Goal: Task Accomplishment & Management: Complete application form

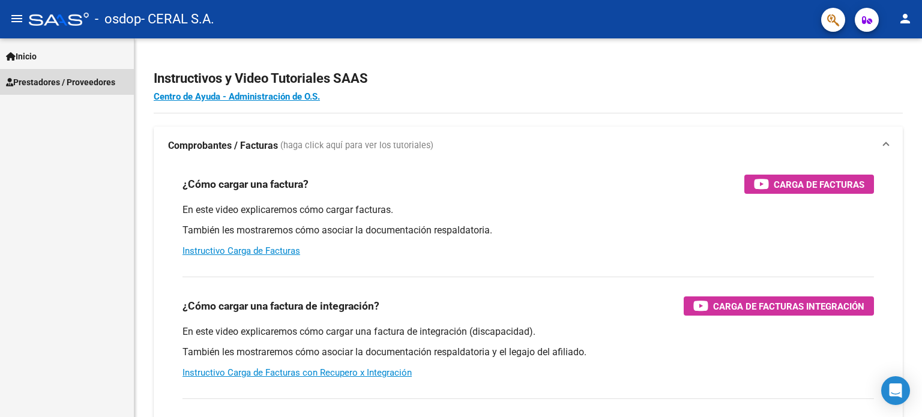
click at [48, 81] on span "Prestadores / Proveedores" at bounding box center [60, 82] width 109 height 13
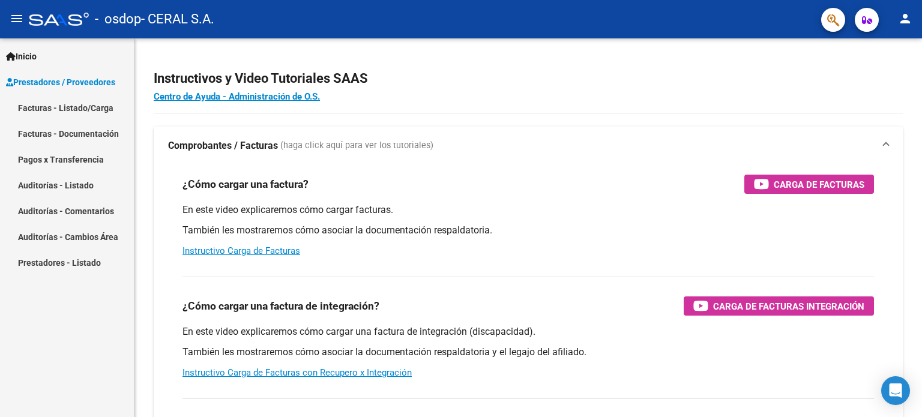
click at [58, 100] on link "Facturas - Listado/Carga" at bounding box center [67, 108] width 134 height 26
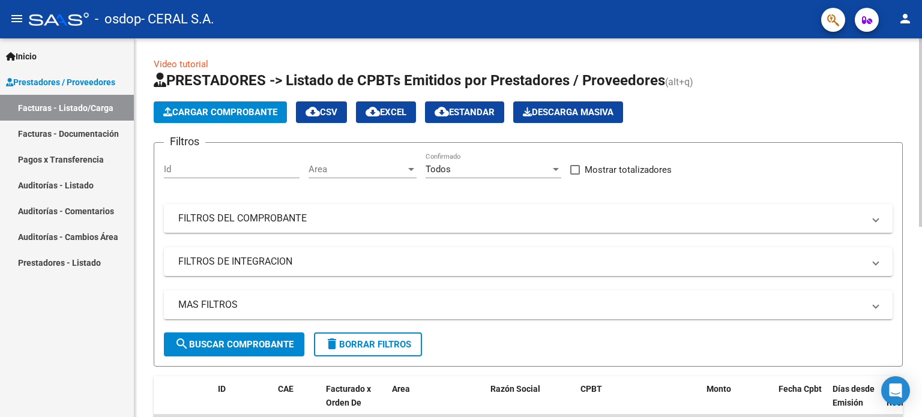
click at [209, 110] on span "Cargar Comprobante" at bounding box center [220, 112] width 114 height 11
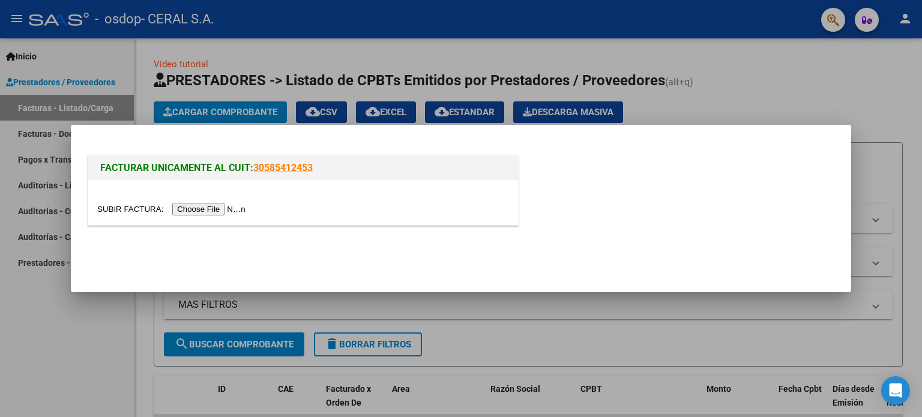
click at [211, 208] on input "file" at bounding box center [173, 209] width 152 height 13
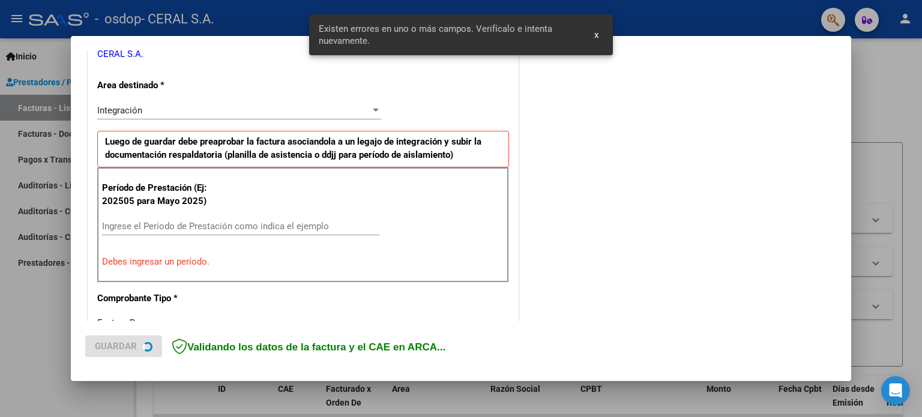
scroll to position [259, 0]
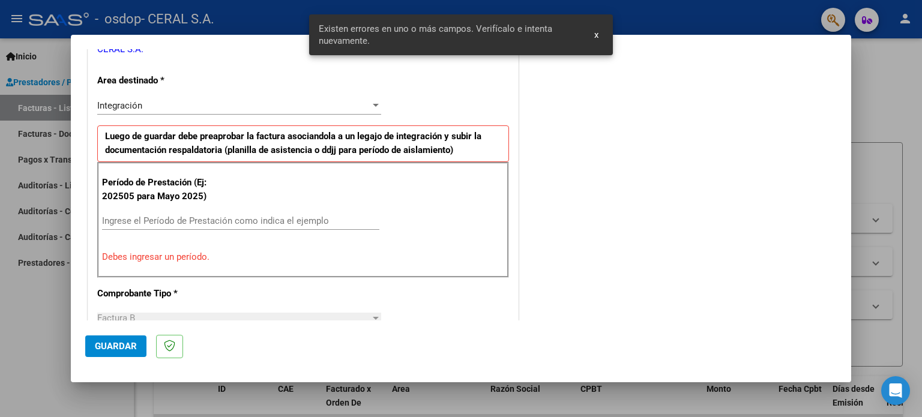
click at [600, 35] on button "x" at bounding box center [596, 35] width 23 height 22
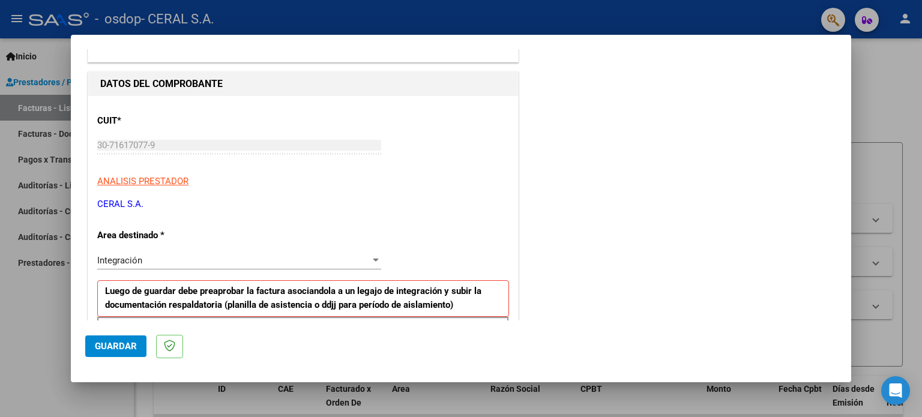
scroll to position [139, 0]
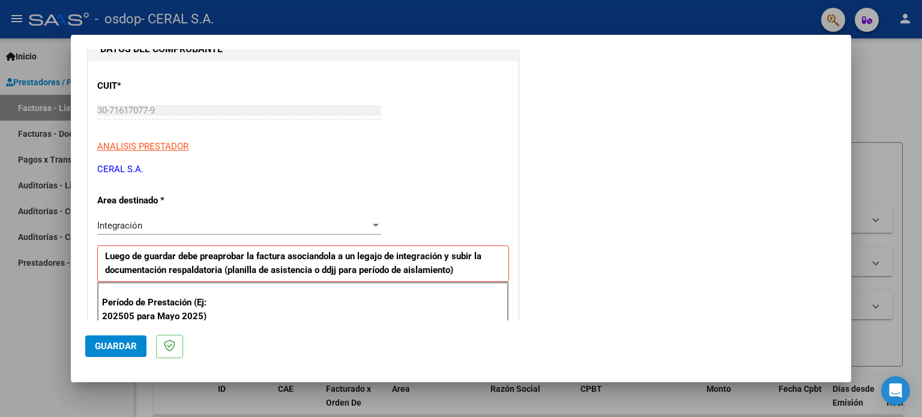
click at [334, 228] on div "Integración" at bounding box center [233, 225] width 273 height 11
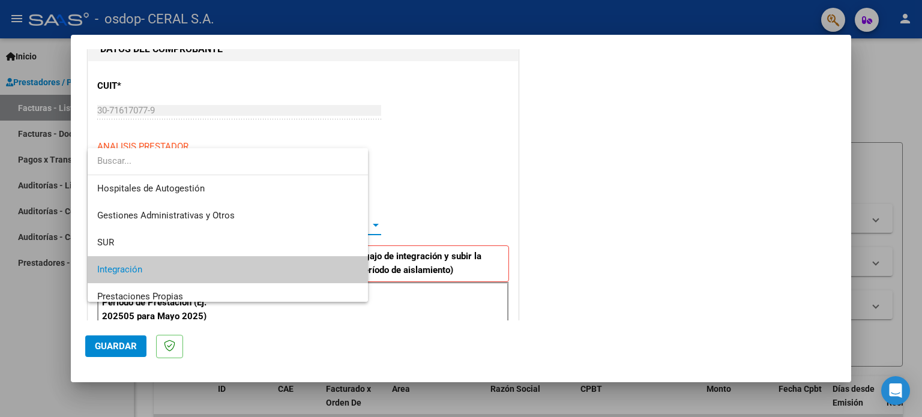
scroll to position [44, 0]
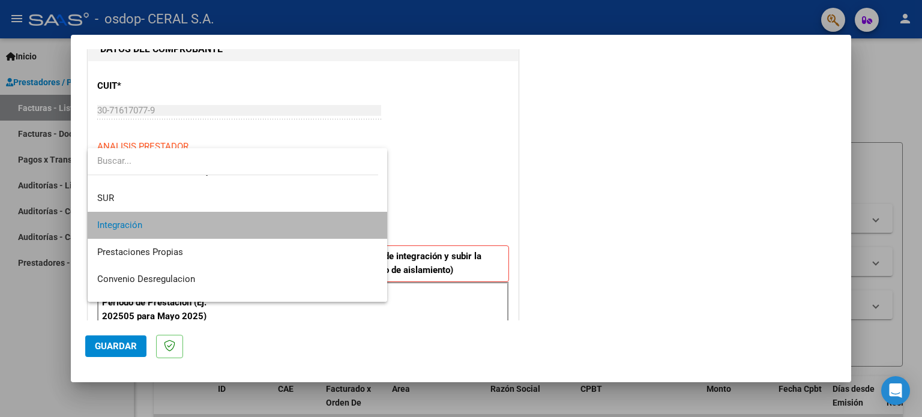
click at [334, 228] on span "Integración" at bounding box center [237, 225] width 281 height 27
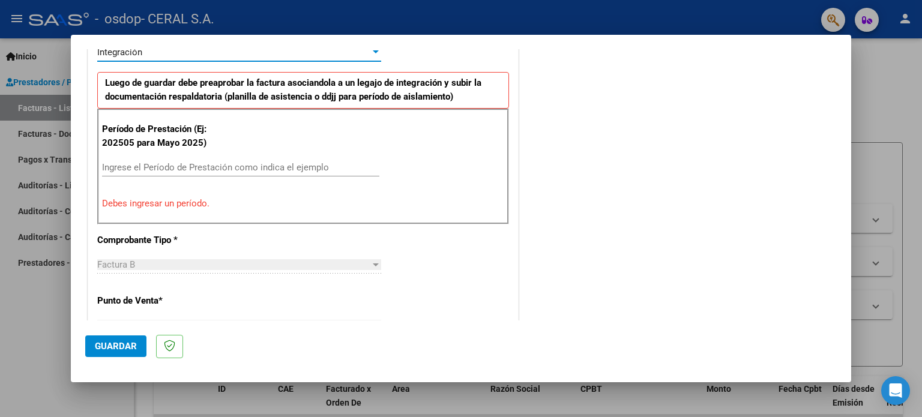
scroll to position [319, 0]
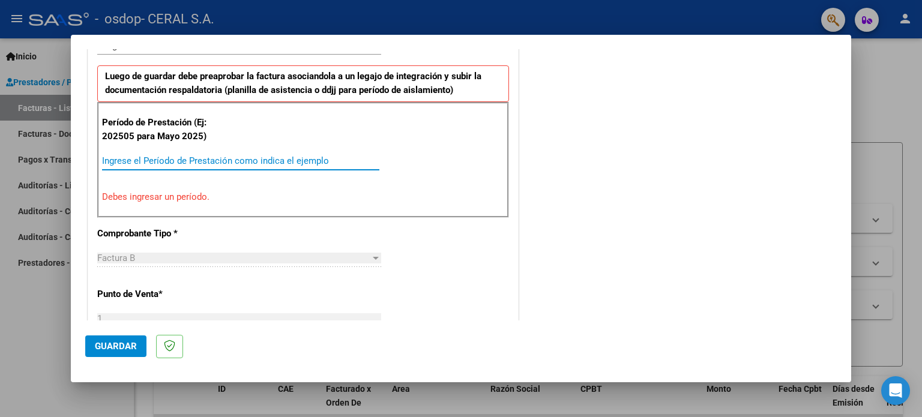
click at [199, 155] on input "Ingrese el Período de Prestación como indica el ejemplo" at bounding box center [240, 160] width 277 height 11
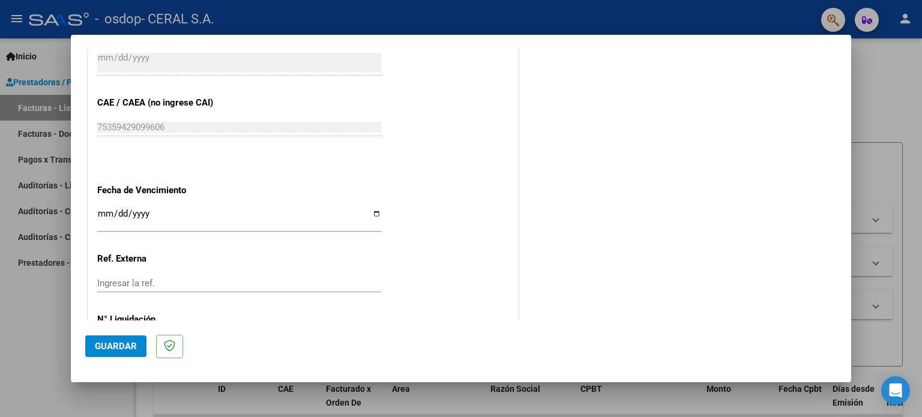
scroll to position [723, 0]
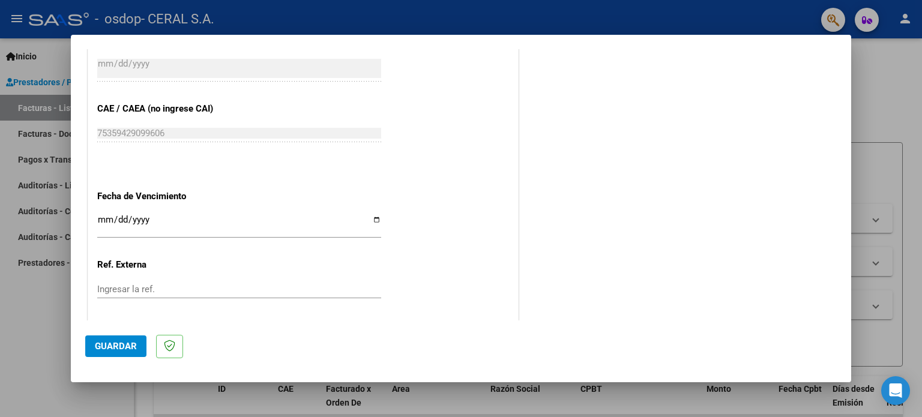
type input "202508"
click at [376, 217] on input "Ingresar la fecha" at bounding box center [239, 224] width 284 height 19
type input "[DATE]"
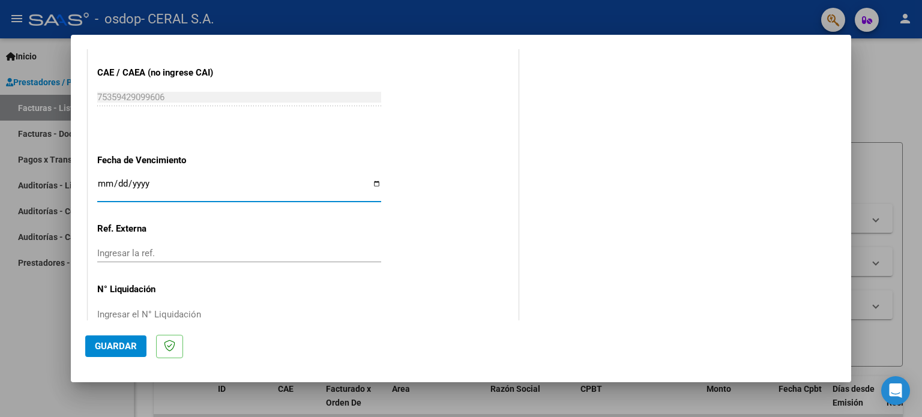
scroll to position [783, 0]
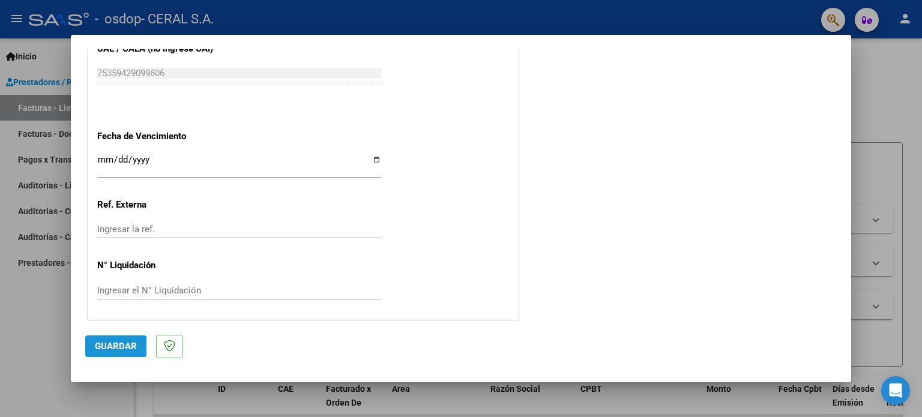
click at [119, 345] on span "Guardar" at bounding box center [116, 346] width 42 height 11
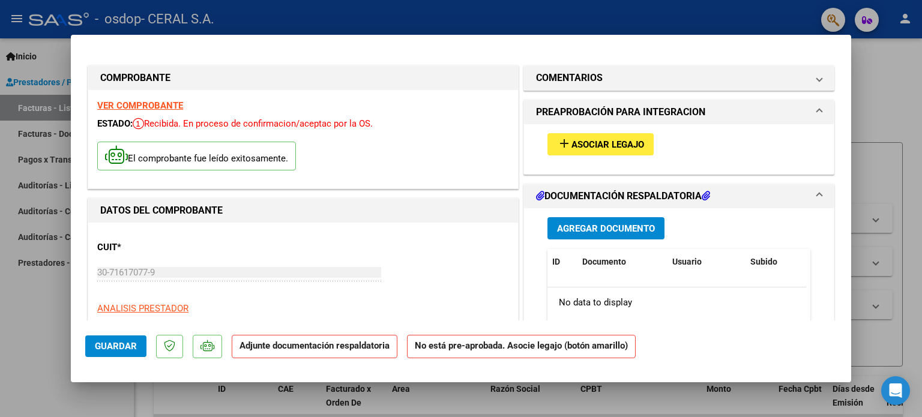
scroll to position [0, 0]
click at [588, 226] on span "Agregar Documento" at bounding box center [606, 228] width 98 height 11
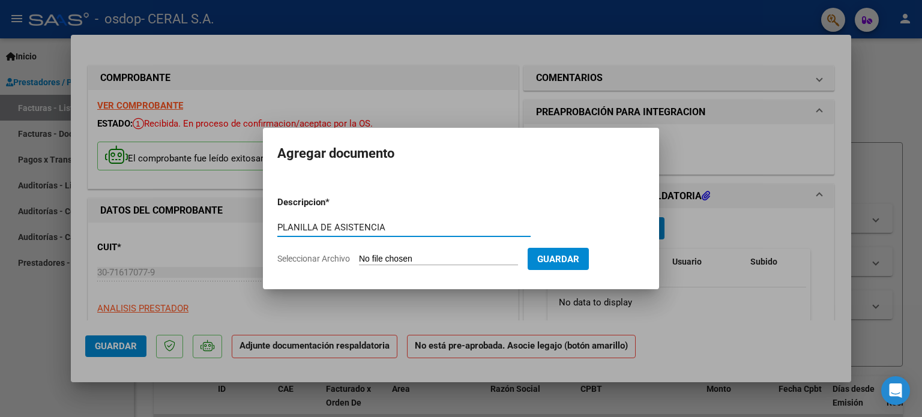
type input "PLANILLA DE ASISTENCIA"
click at [327, 252] on form "Descripcion * PLANILLA DE ASISTENCIA Escriba aquí una descripcion Seleccionar A…" at bounding box center [460, 231] width 367 height 88
click at [403, 251] on form "Descripcion * PLANILLA DE ASISTENCIA Escriba aquí una descripcion Seleccionar A…" at bounding box center [460, 231] width 367 height 88
click at [403, 259] on input "Seleccionar Archivo" at bounding box center [438, 259] width 159 height 11
type input "C:\fakepath\PA-BUZZACHI [PERSON_NAME] 08-2025.pdf"
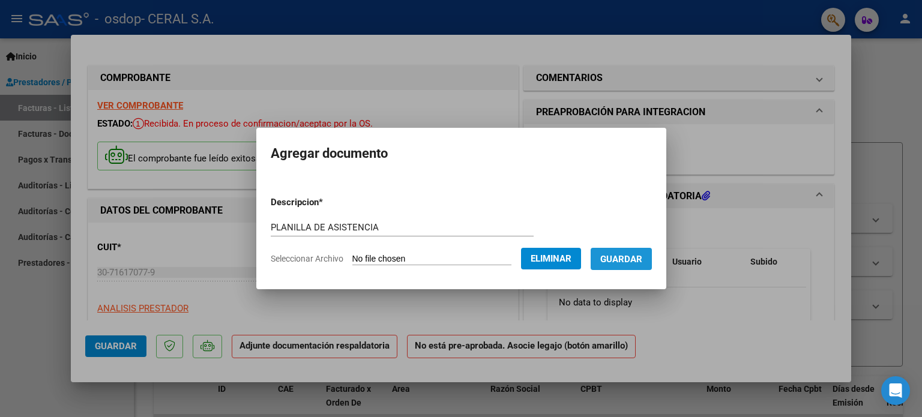
click at [642, 256] on span "Guardar" at bounding box center [621, 259] width 42 height 11
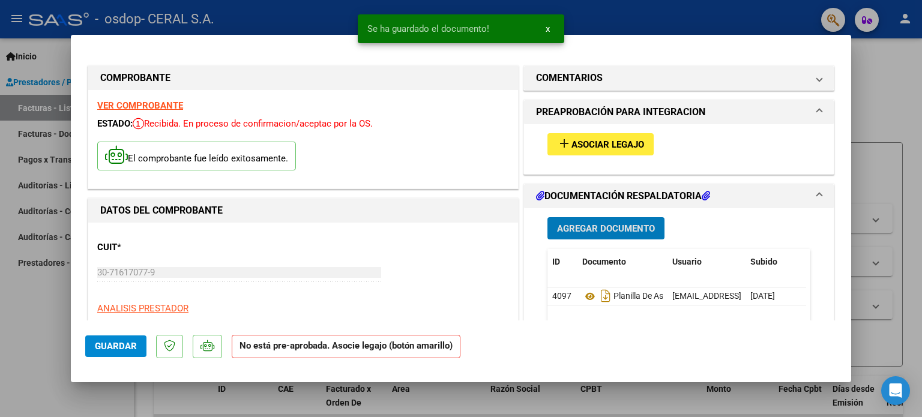
click at [619, 143] on span "Asociar Legajo" at bounding box center [607, 144] width 73 height 11
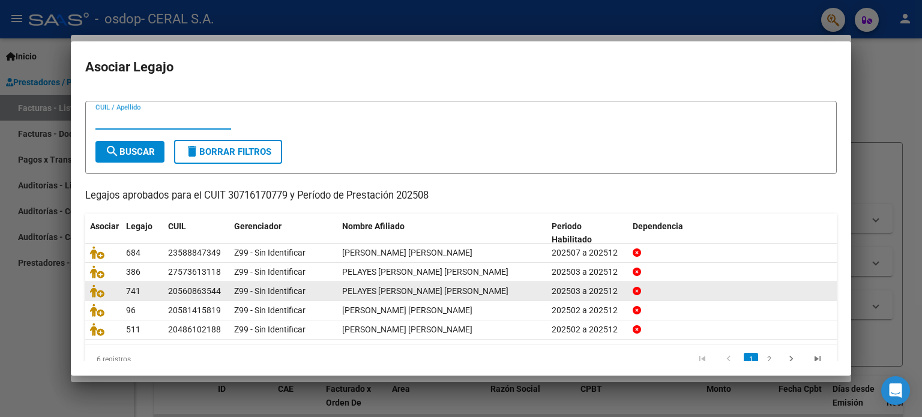
scroll to position [40, 0]
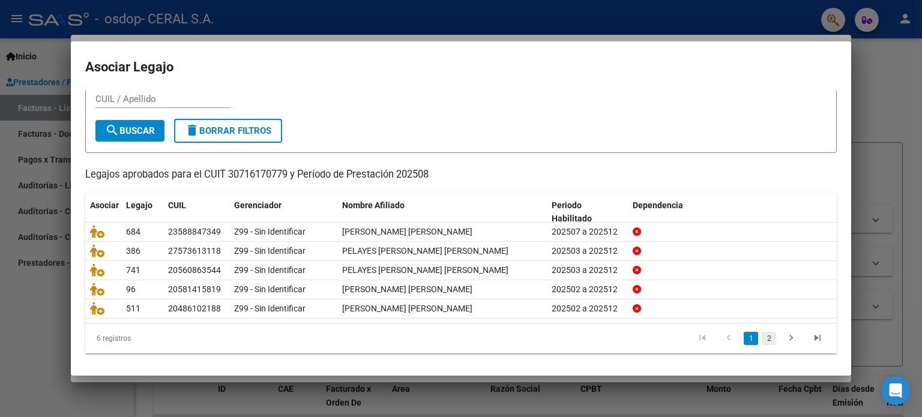
click at [762, 335] on link "2" at bounding box center [769, 338] width 14 height 13
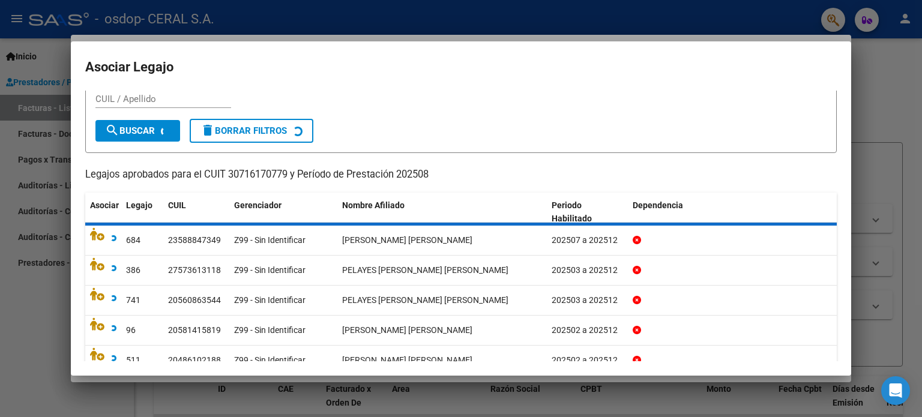
scroll to position [0, 0]
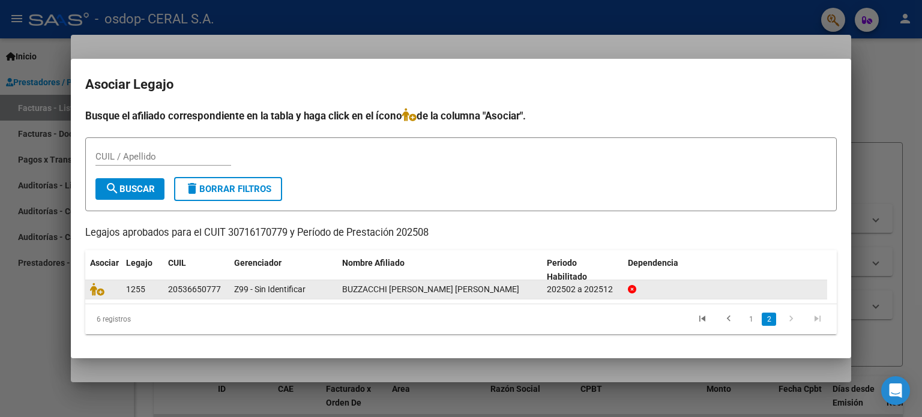
click at [422, 294] on span "BUZZACCHI [PERSON_NAME] [PERSON_NAME]" at bounding box center [430, 290] width 177 height 10
click at [99, 289] on icon at bounding box center [97, 289] width 14 height 13
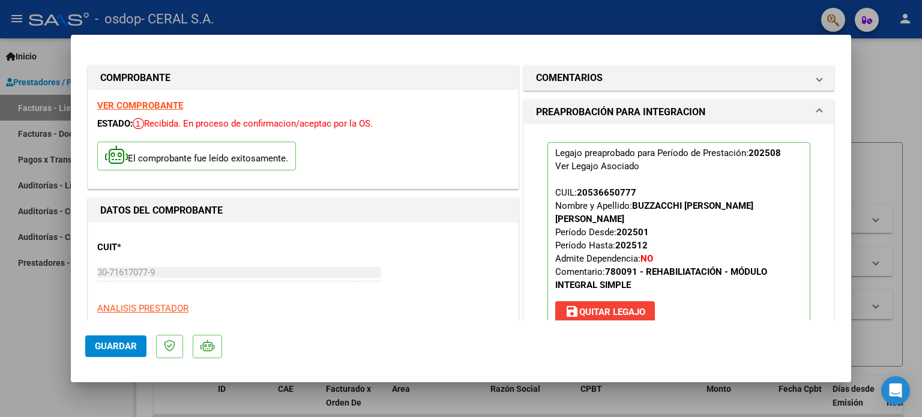
click at [118, 345] on span "Guardar" at bounding box center [116, 346] width 42 height 11
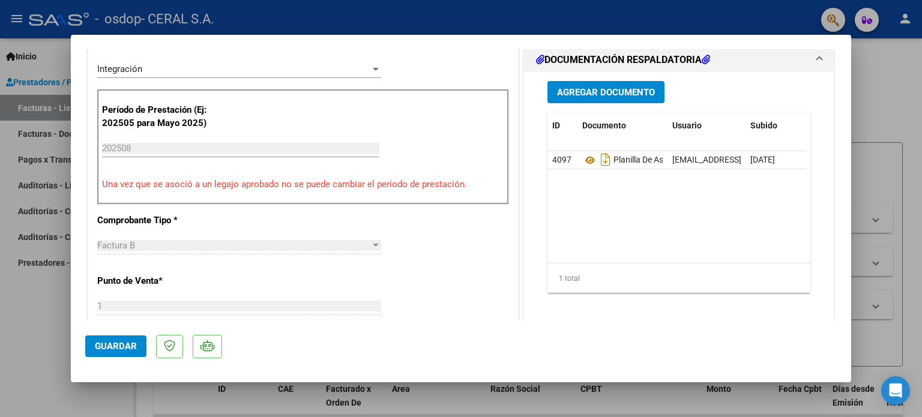
scroll to position [202, 0]
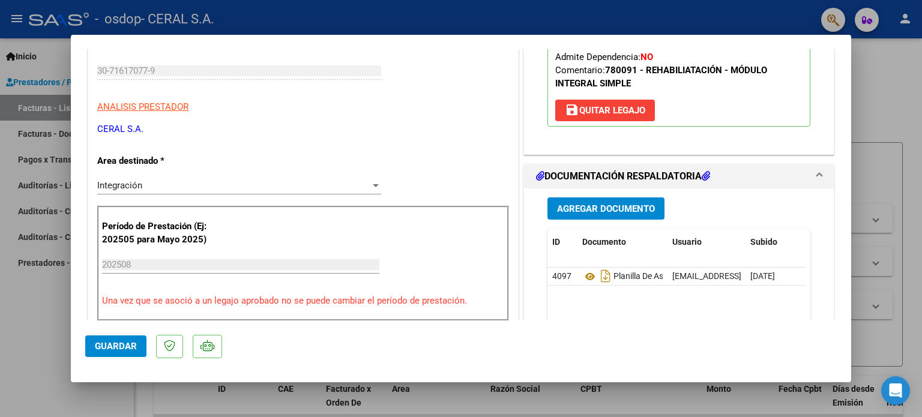
click at [103, 349] on span "Guardar" at bounding box center [116, 346] width 42 height 11
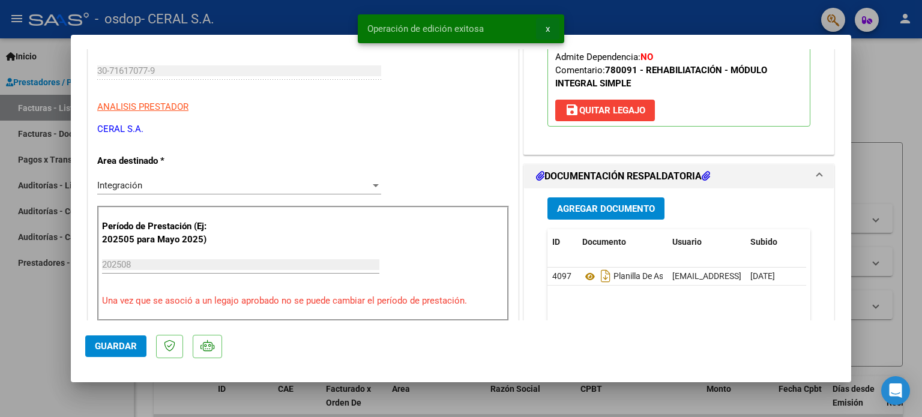
click at [544, 32] on button "x" at bounding box center [547, 29] width 23 height 22
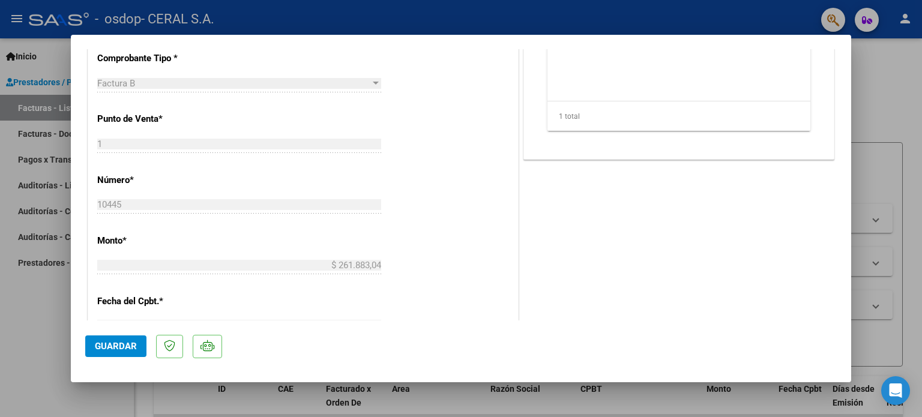
scroll to position [802, 0]
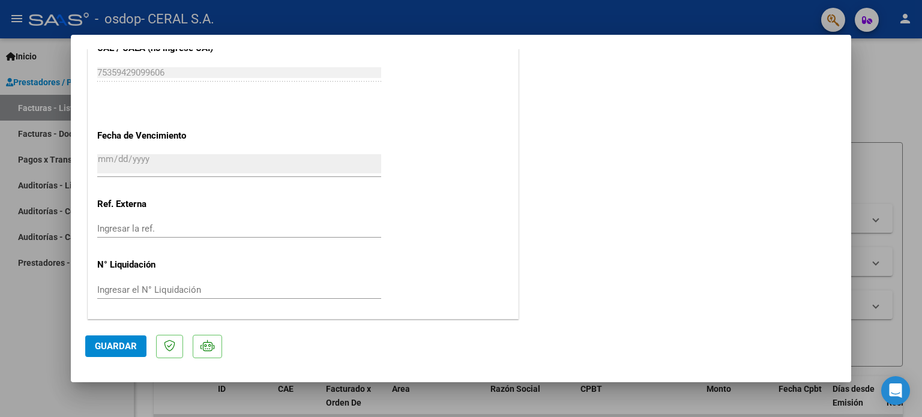
click at [547, 400] on div at bounding box center [461, 208] width 922 height 417
type input "$ 0,00"
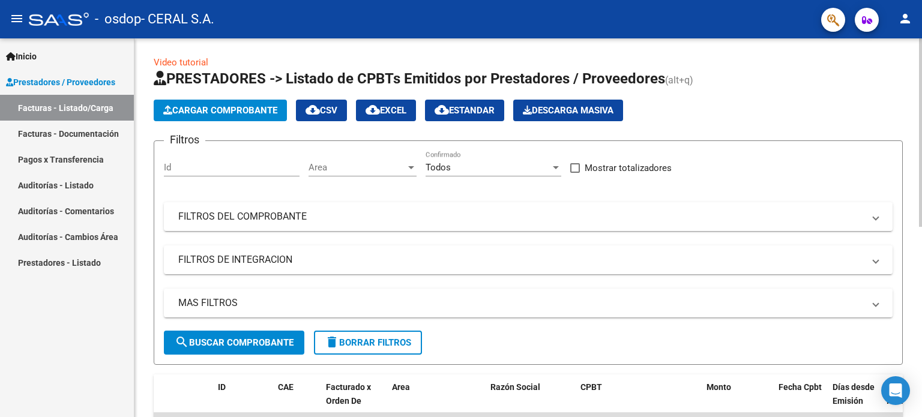
scroll to position [0, 0]
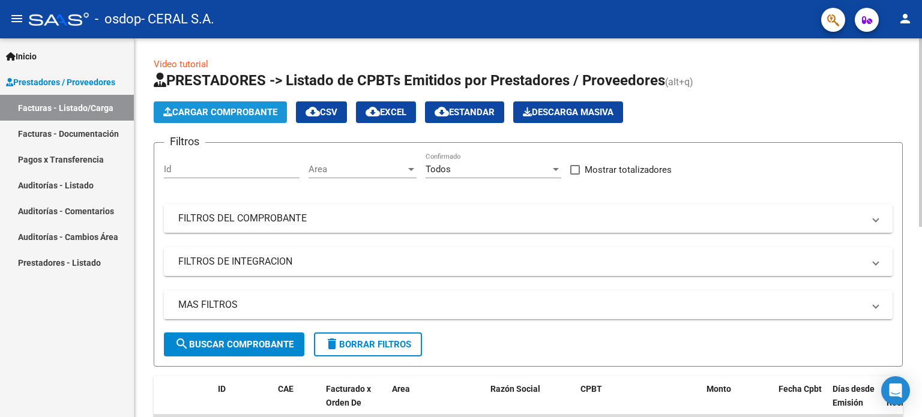
click at [226, 112] on span "Cargar Comprobante" at bounding box center [220, 112] width 114 height 11
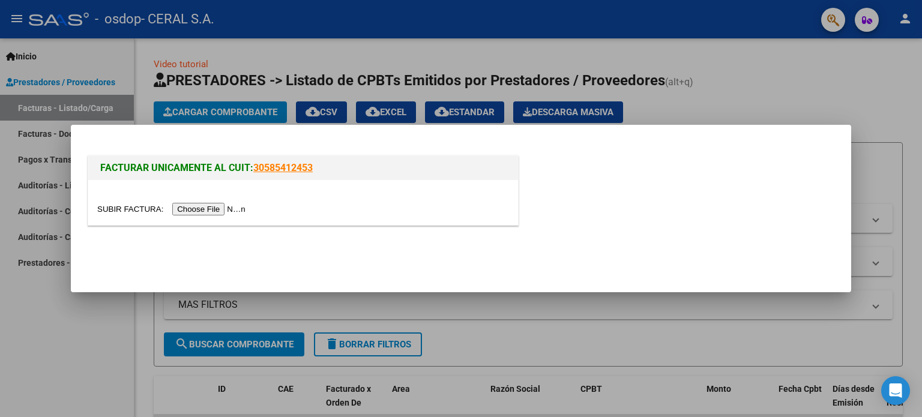
click at [204, 209] on input "file" at bounding box center [173, 209] width 152 height 13
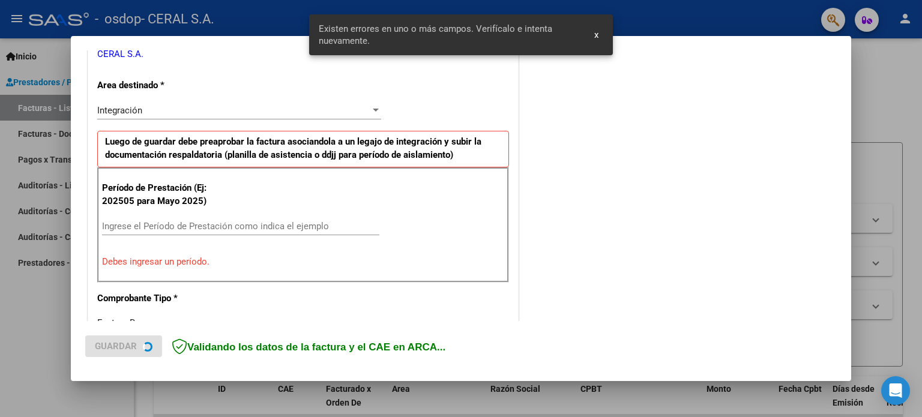
scroll to position [259, 0]
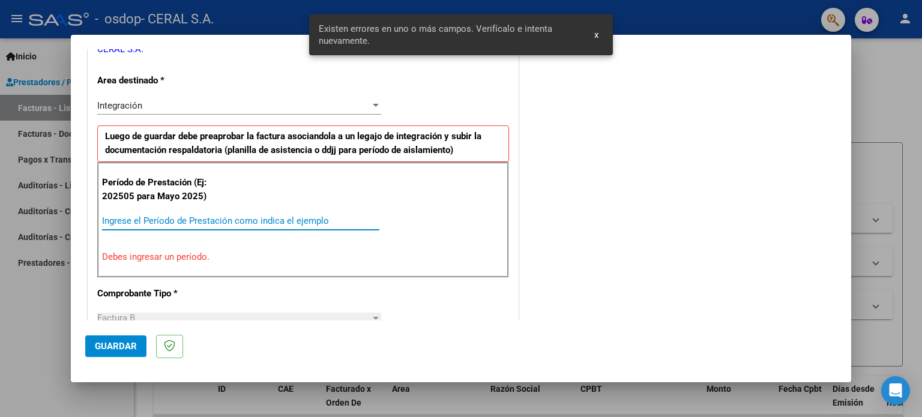
click at [219, 218] on input "Ingrese el Período de Prestación como indica el ejemplo" at bounding box center [240, 221] width 277 height 11
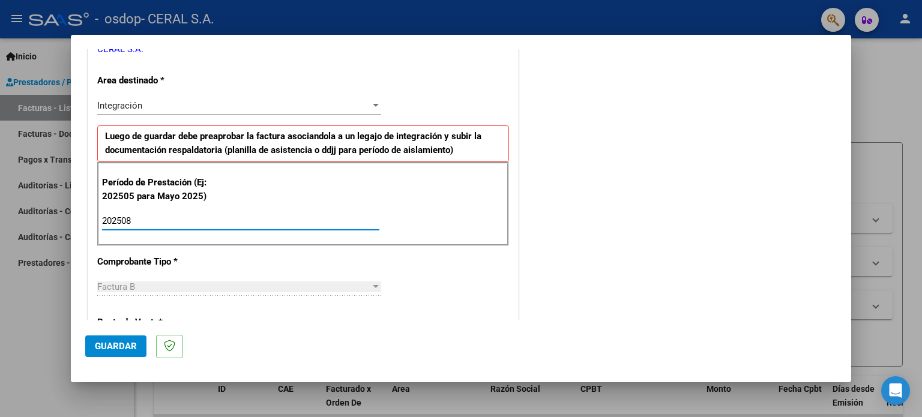
type input "202508"
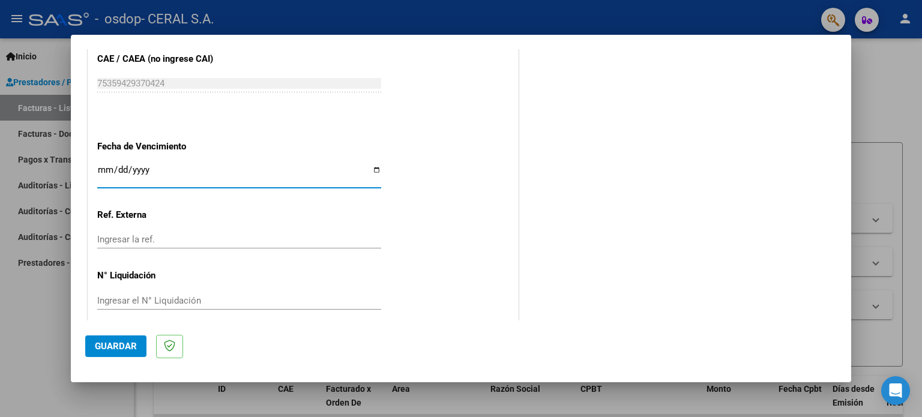
scroll to position [783, 0]
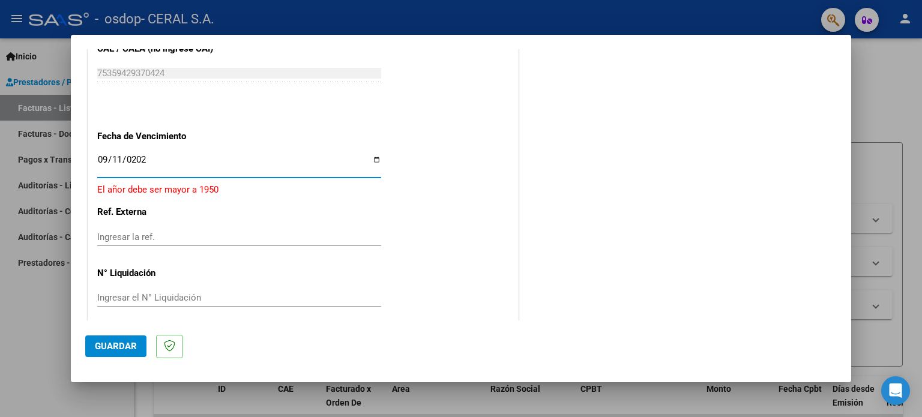
type input "[DATE]"
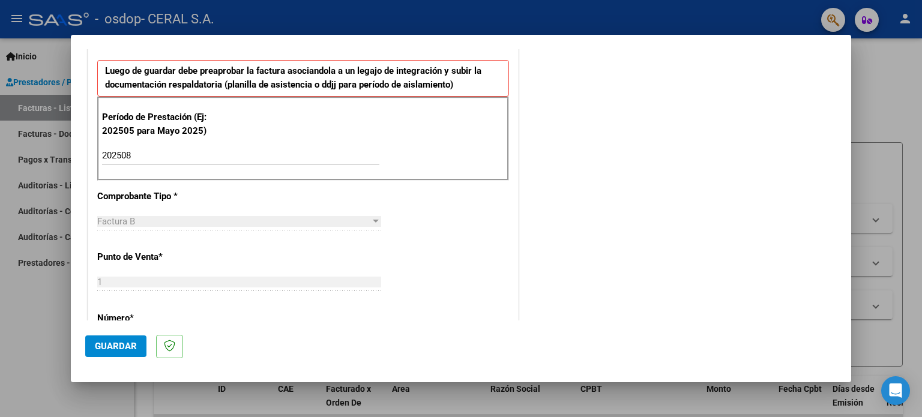
scroll to position [603, 0]
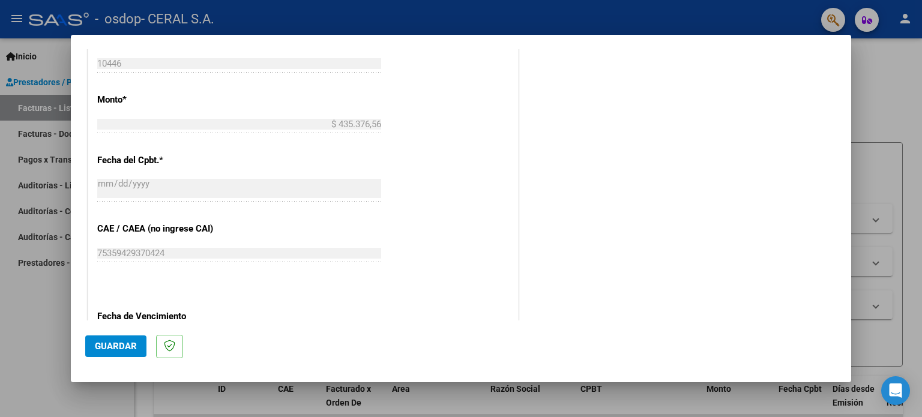
click at [107, 342] on span "Guardar" at bounding box center [116, 346] width 42 height 11
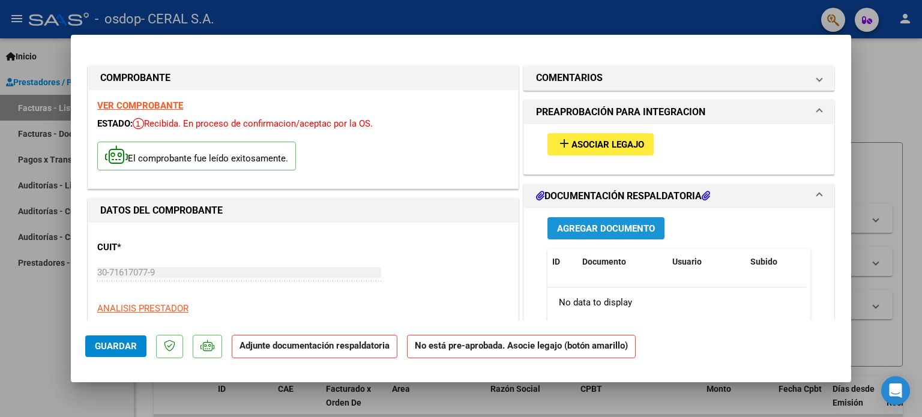
click at [594, 227] on span "Agregar Documento" at bounding box center [606, 228] width 98 height 11
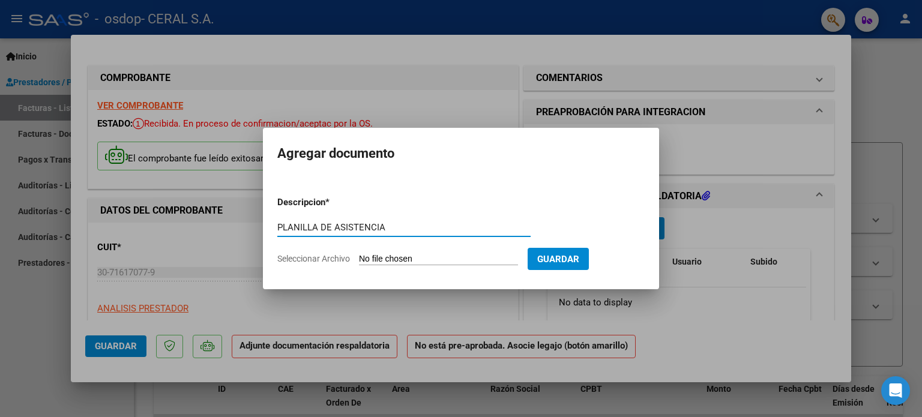
type input "PLANILLA DE ASISTENCIA"
click at [435, 253] on app-file-uploader "Seleccionar Archivo" at bounding box center [402, 258] width 250 height 11
click at [332, 255] on span "Seleccionar Archivo" at bounding box center [313, 259] width 73 height 10
click at [359, 255] on input "Seleccionar Archivo" at bounding box center [438, 259] width 159 height 11
type input "C:\fakepath\PA-[PERSON_NAME] 08-2025.pdf"
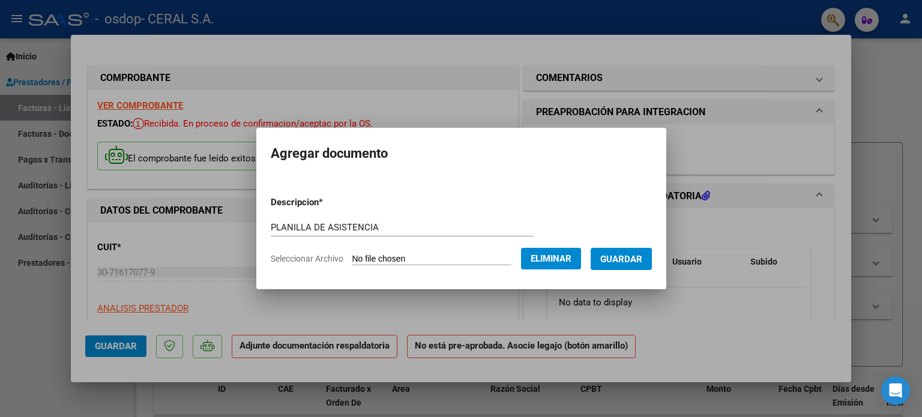
click at [631, 256] on span "Guardar" at bounding box center [621, 259] width 42 height 11
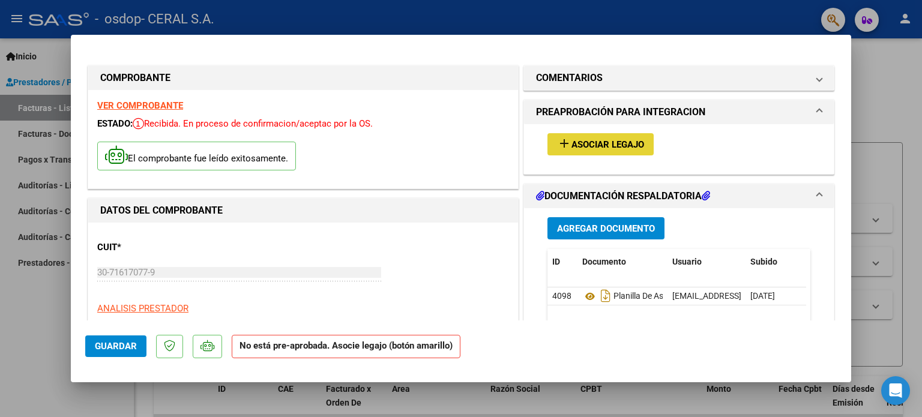
click at [593, 140] on span "Asociar Legajo" at bounding box center [607, 144] width 73 height 11
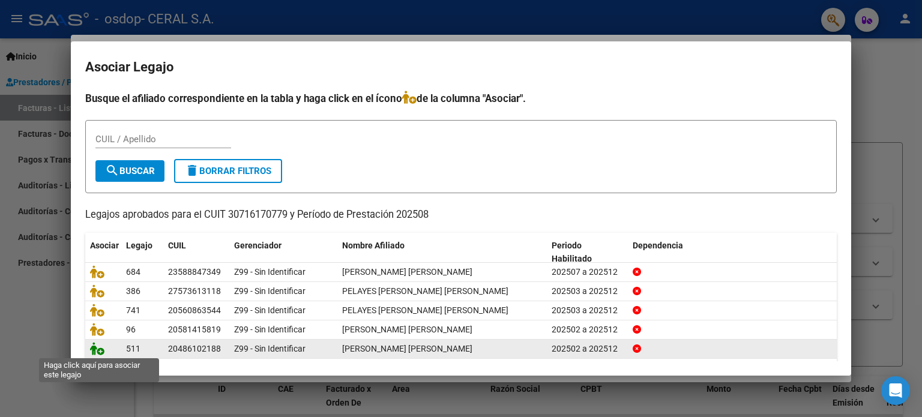
click at [101, 350] on icon at bounding box center [97, 348] width 14 height 13
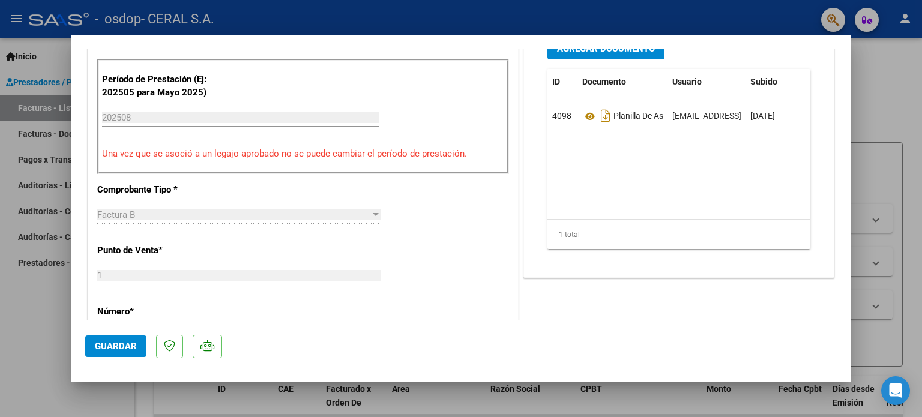
scroll to position [480, 0]
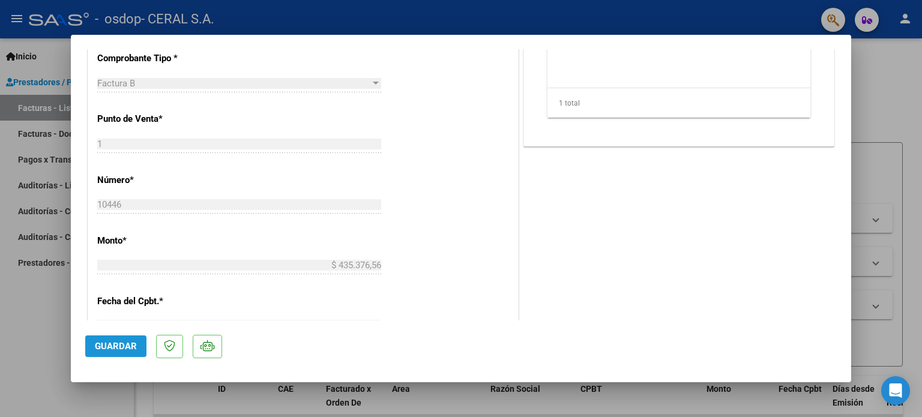
click at [111, 339] on button "Guardar" at bounding box center [115, 347] width 61 height 22
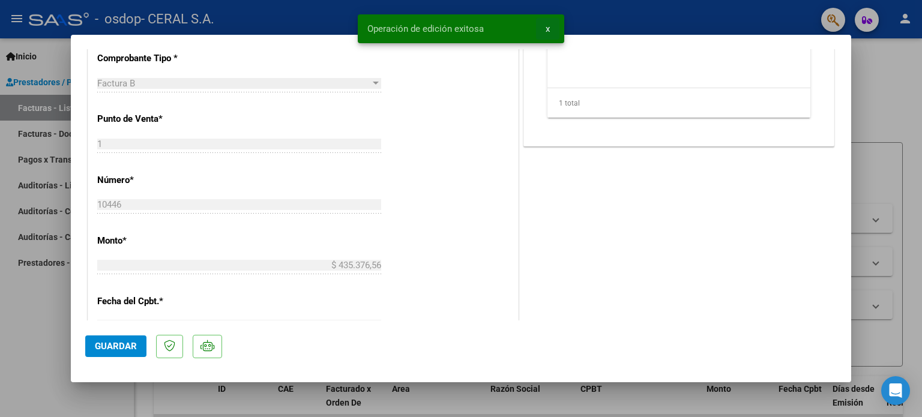
click at [550, 30] on button "x" at bounding box center [547, 29] width 23 height 22
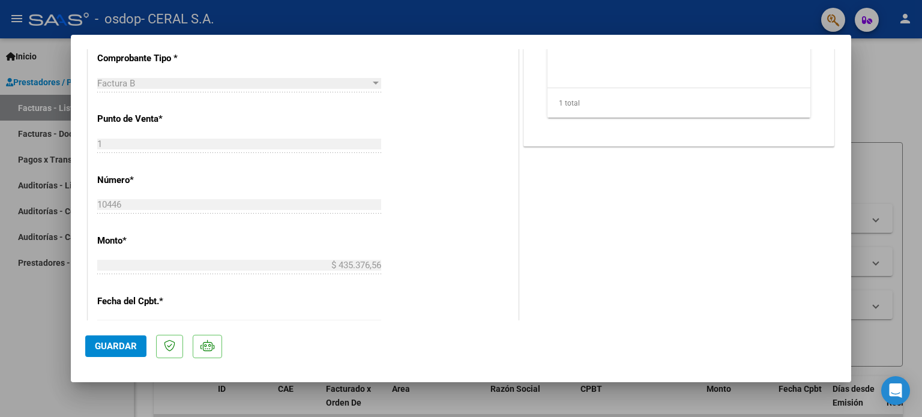
click at [886, 109] on div at bounding box center [461, 208] width 922 height 417
type input "$ 0,00"
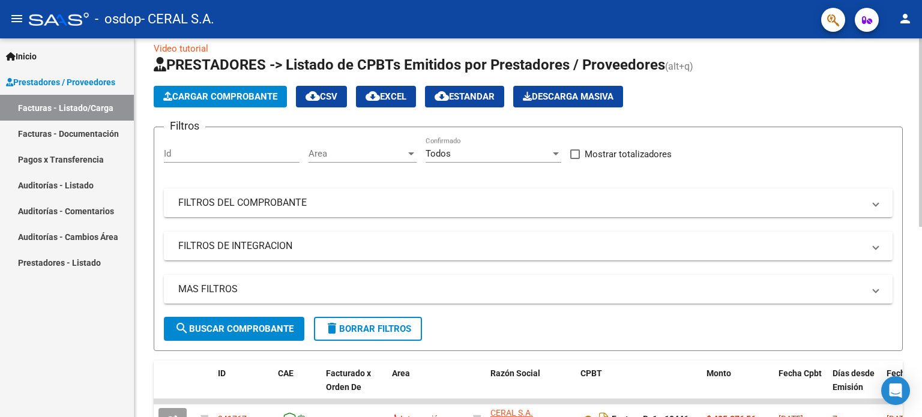
scroll to position [0, 0]
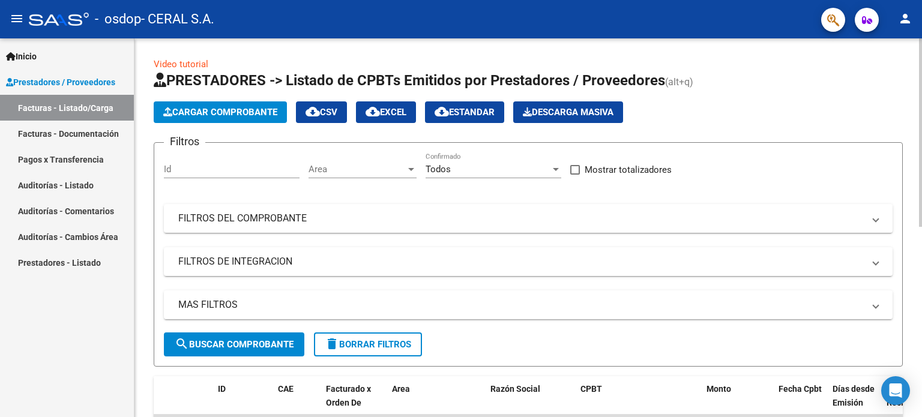
click at [197, 107] on span "Cargar Comprobante" at bounding box center [220, 112] width 114 height 11
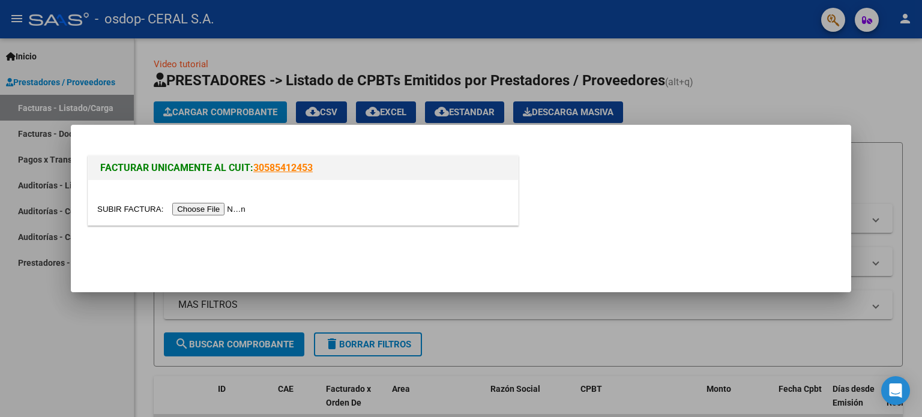
click at [189, 211] on input "file" at bounding box center [173, 209] width 152 height 13
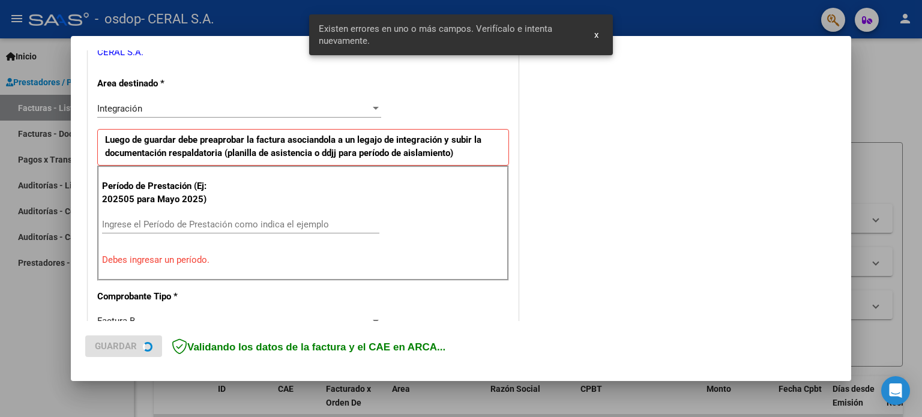
scroll to position [310, 0]
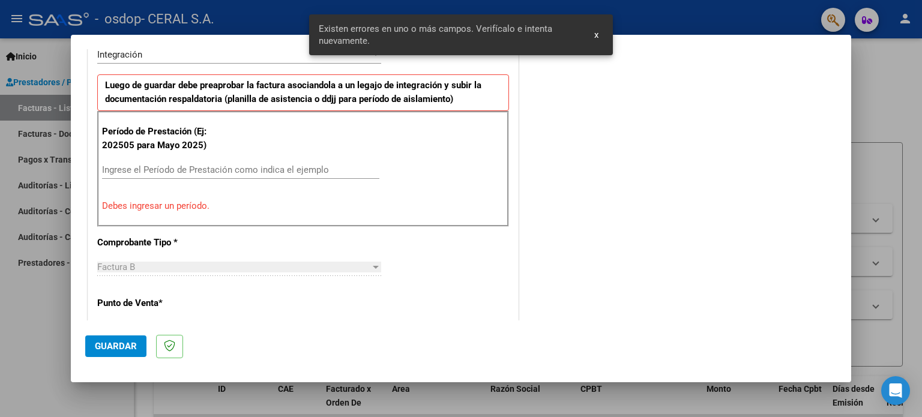
click at [193, 162] on div "Ingrese el Período de Prestación como indica el ejemplo" at bounding box center [240, 170] width 277 height 18
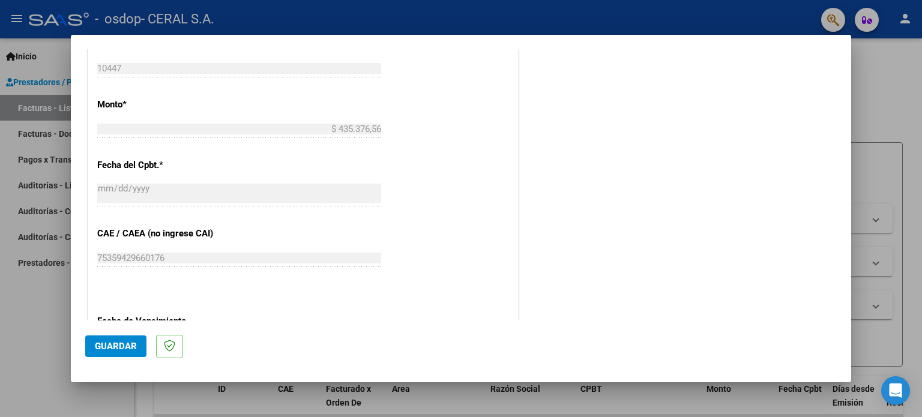
scroll to position [783, 0]
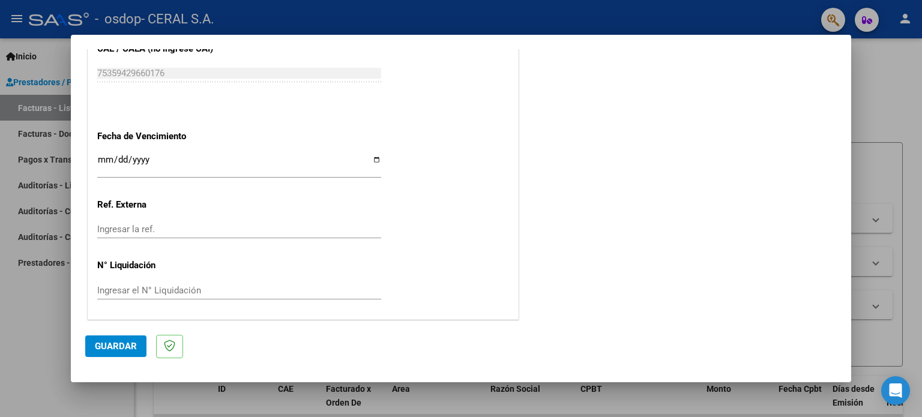
type input "202508"
click at [200, 160] on input "Ingresar la fecha" at bounding box center [239, 164] width 284 height 19
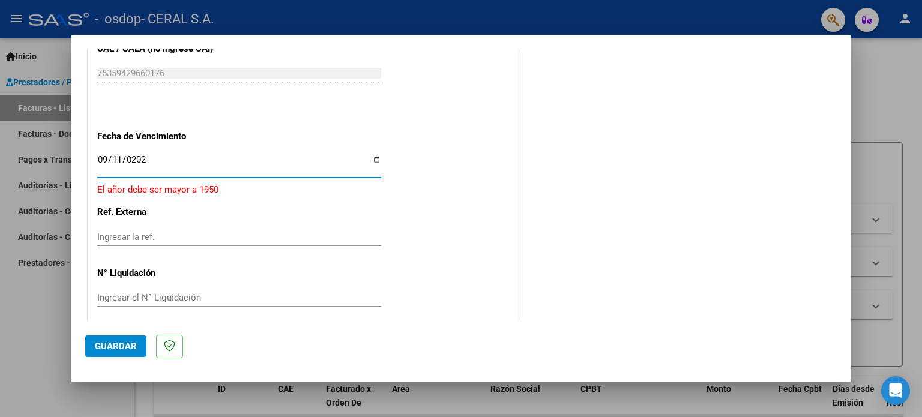
type input "[DATE]"
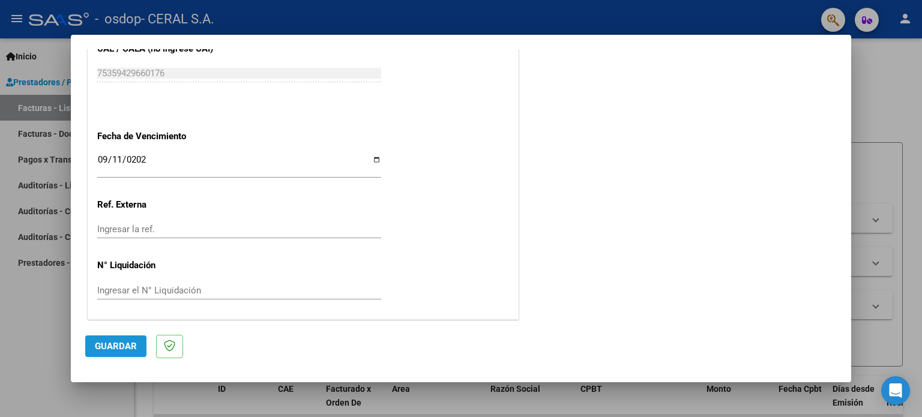
click at [101, 341] on span "Guardar" at bounding box center [116, 346] width 42 height 11
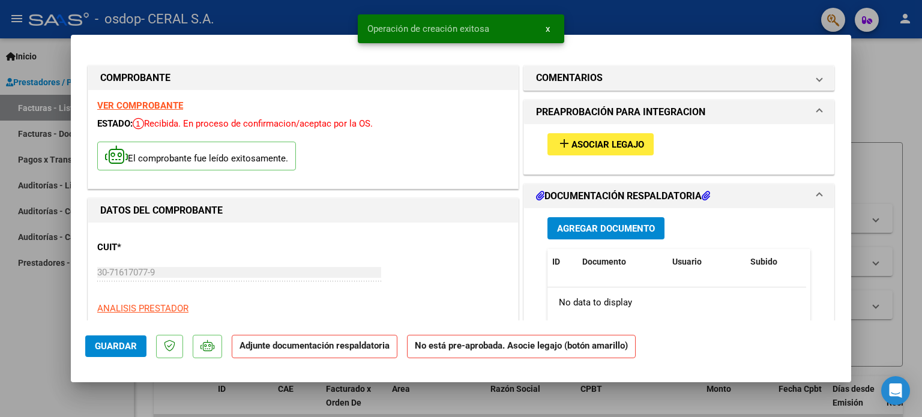
click at [598, 225] on span "Agregar Documento" at bounding box center [606, 228] width 98 height 11
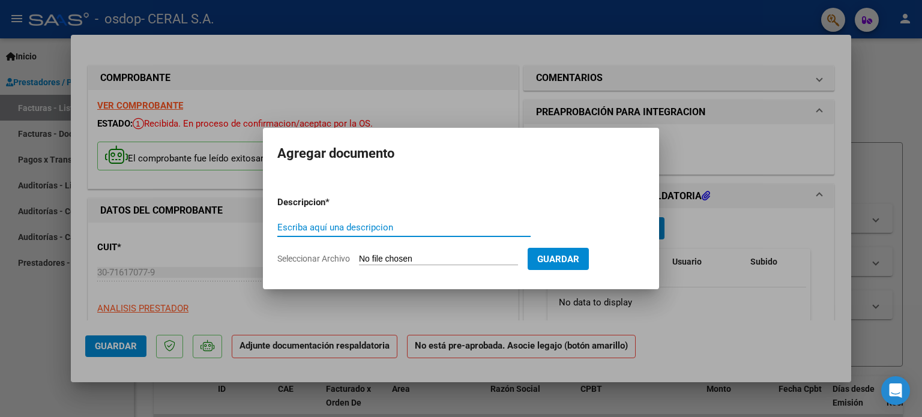
click at [363, 225] on input "Escriba aquí una descripcion" at bounding box center [403, 227] width 253 height 11
type input "PLANILLA ASISTENCIA"
click at [579, 258] on span "Guardar" at bounding box center [558, 259] width 42 height 11
click at [387, 260] on input "Seleccionar Archivo" at bounding box center [438, 259] width 159 height 11
type input "C:\fakepath\PA-[PERSON_NAME] 08-2025.pdf"
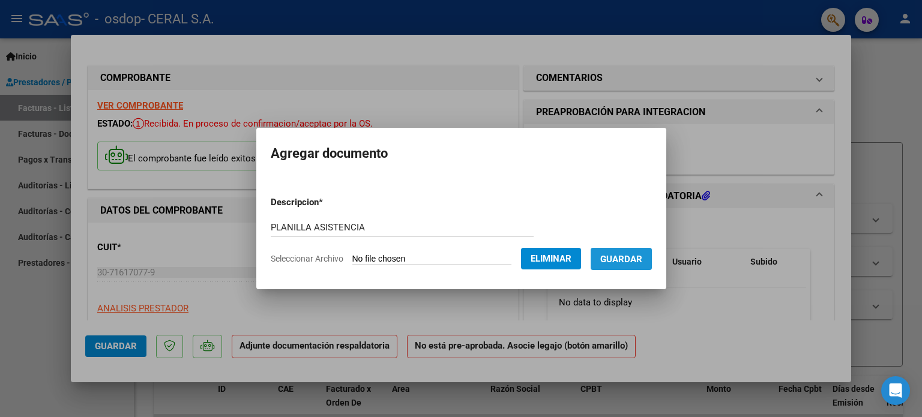
click at [640, 261] on span "Guardar" at bounding box center [621, 259] width 42 height 11
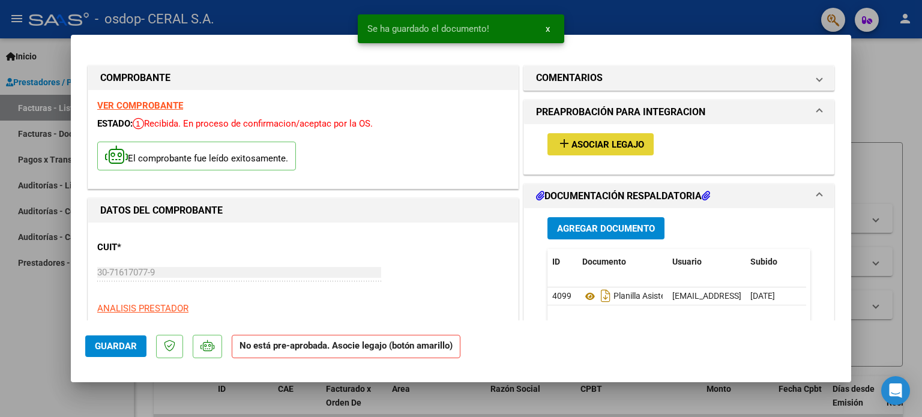
click at [581, 144] on span "Asociar Legajo" at bounding box center [607, 144] width 73 height 11
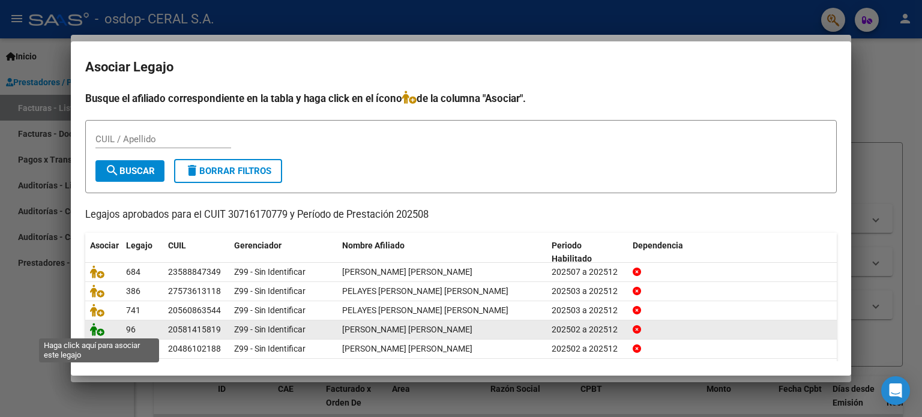
click at [99, 331] on icon at bounding box center [97, 329] width 14 height 13
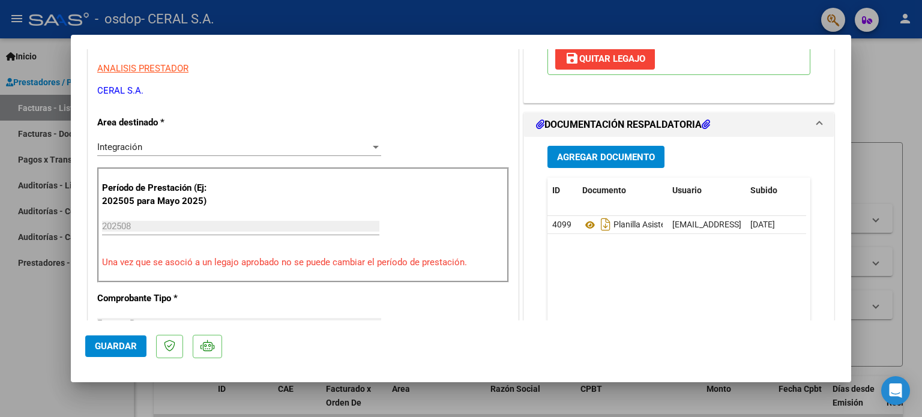
scroll to position [240, 0]
click at [115, 344] on span "Guardar" at bounding box center [116, 346] width 42 height 11
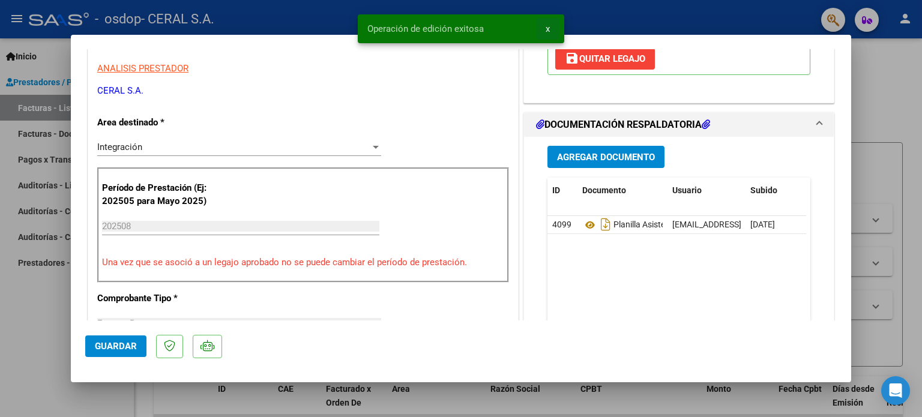
click at [548, 28] on span "x" at bounding box center [548, 28] width 4 height 11
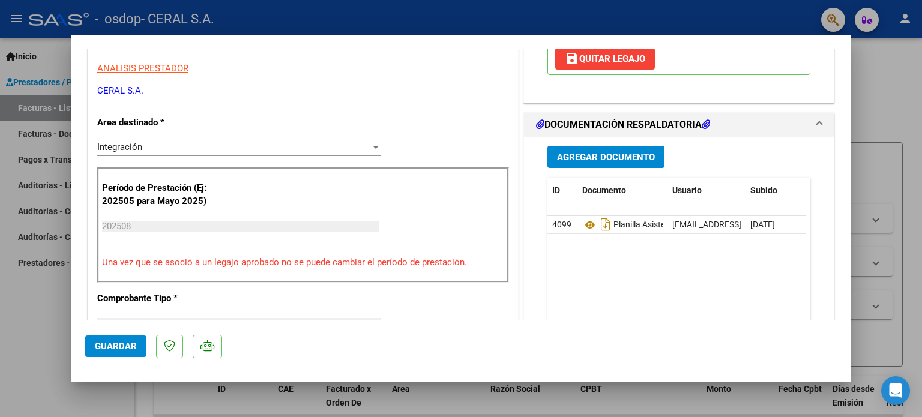
click at [881, 226] on div at bounding box center [461, 208] width 922 height 417
type input "$ 0,00"
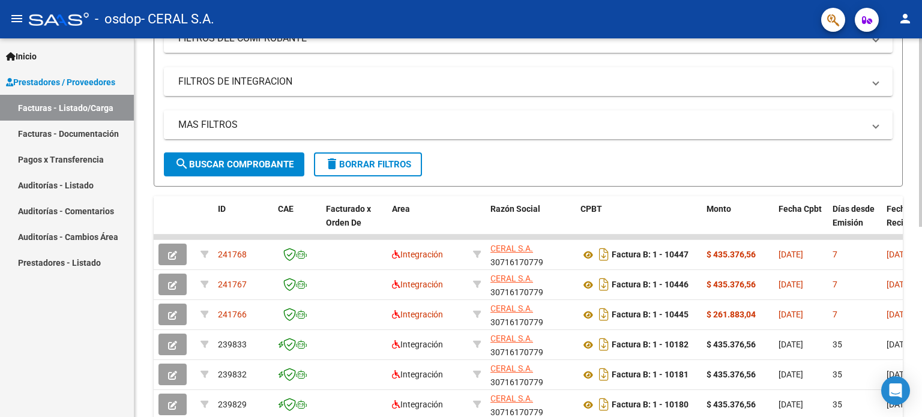
scroll to position [0, 0]
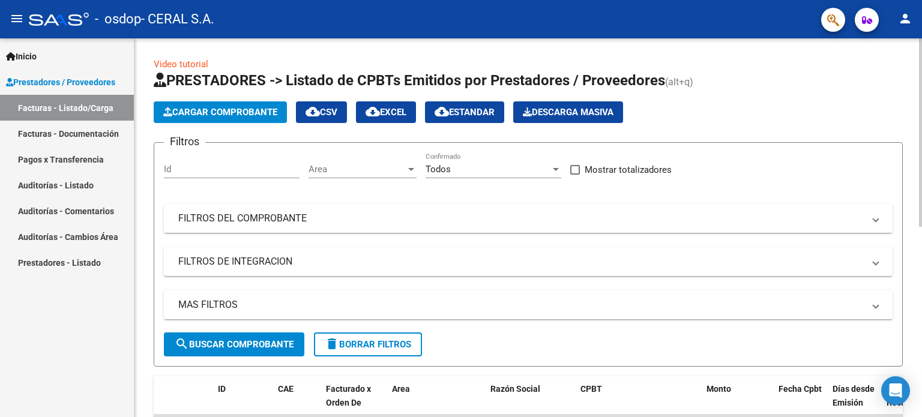
click at [227, 109] on span "Cargar Comprobante" at bounding box center [220, 112] width 114 height 11
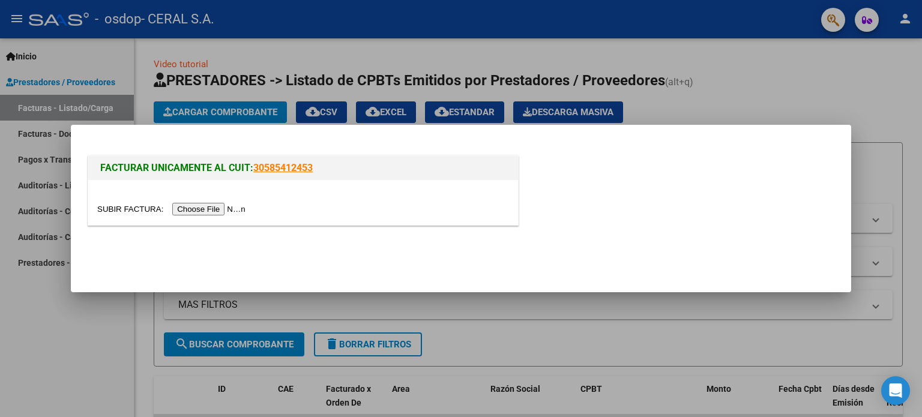
click at [220, 211] on input "file" at bounding box center [173, 209] width 152 height 13
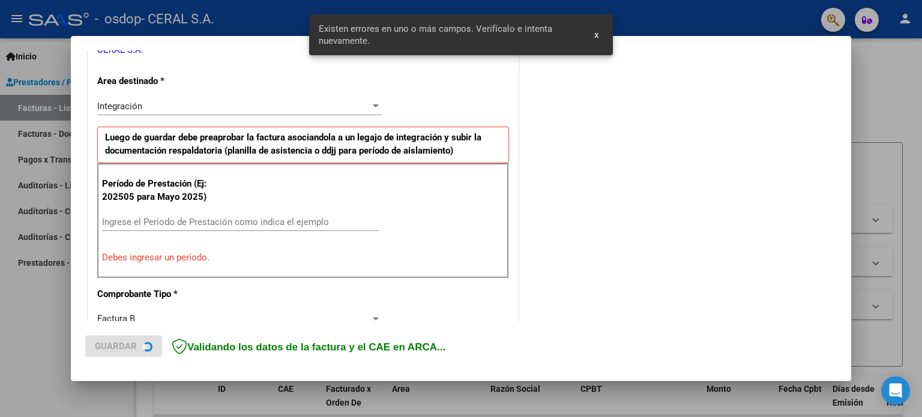
scroll to position [281, 0]
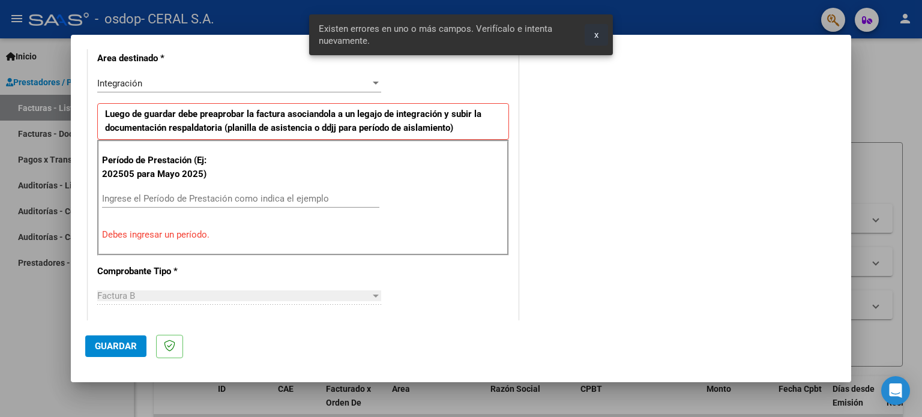
click at [594, 33] on span "x" at bounding box center [596, 34] width 4 height 11
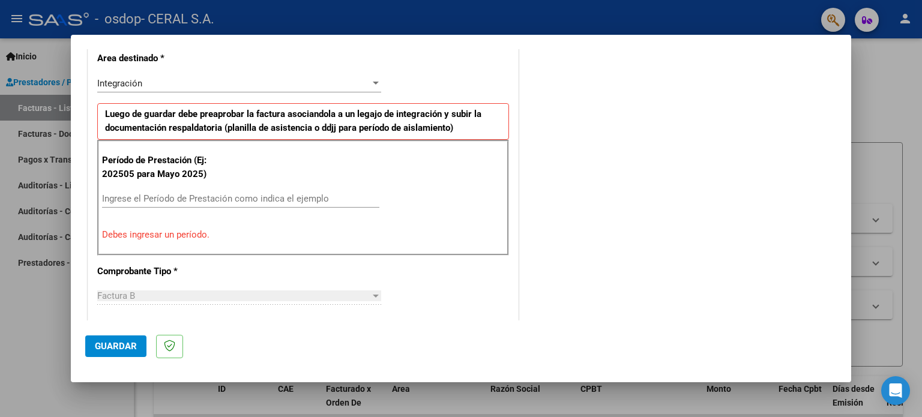
click at [199, 198] on input "Ingrese el Período de Prestación como indica el ejemplo" at bounding box center [240, 198] width 277 height 11
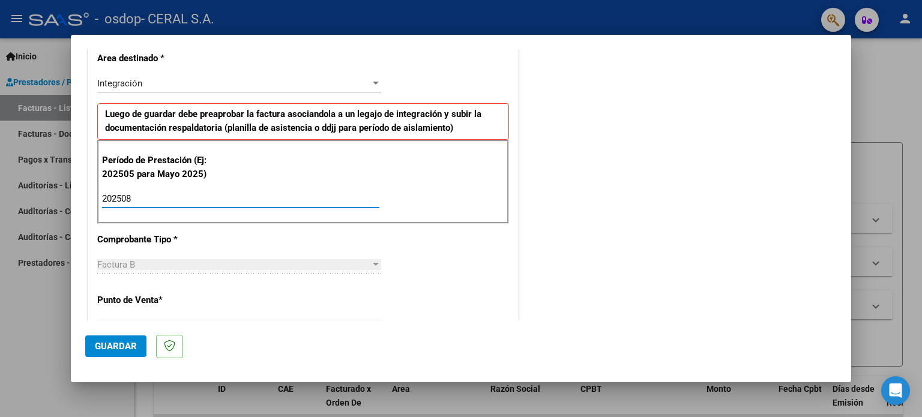
type input "202508"
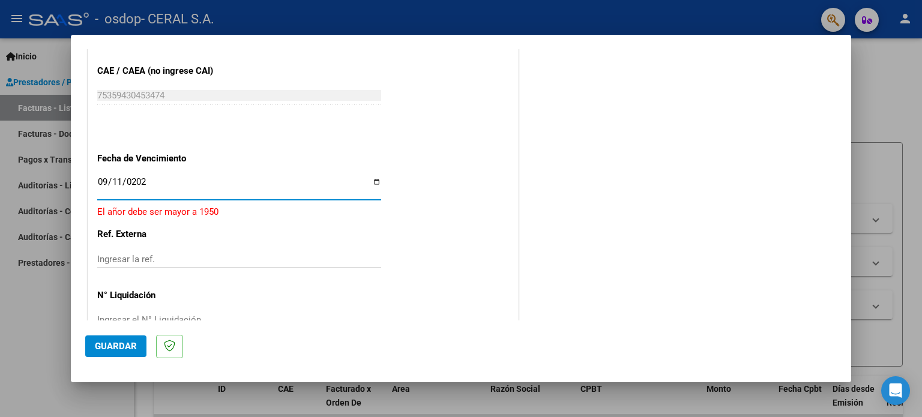
type input "[DATE]"
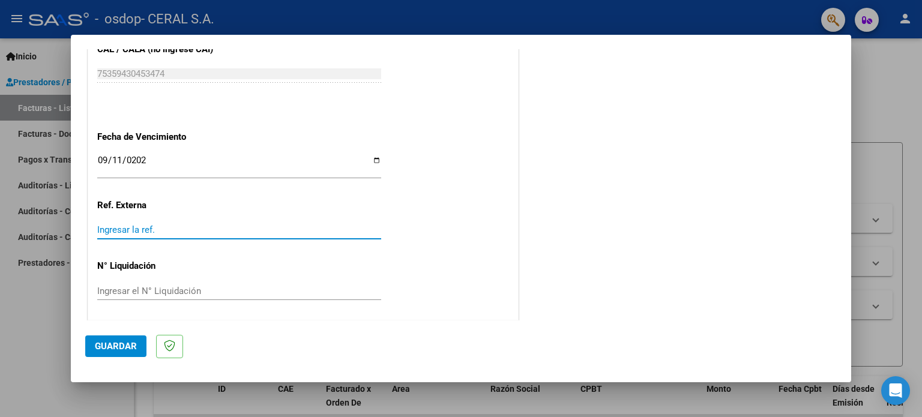
scroll to position [783, 0]
click at [106, 341] on span "Guardar" at bounding box center [116, 346] width 42 height 11
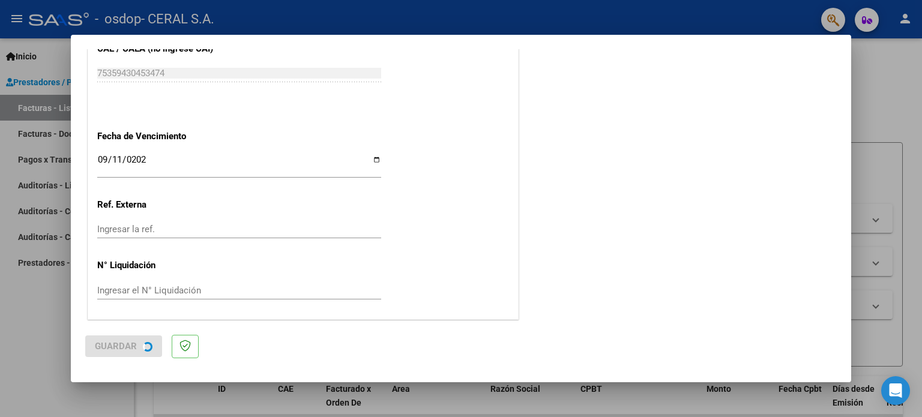
scroll to position [0, 0]
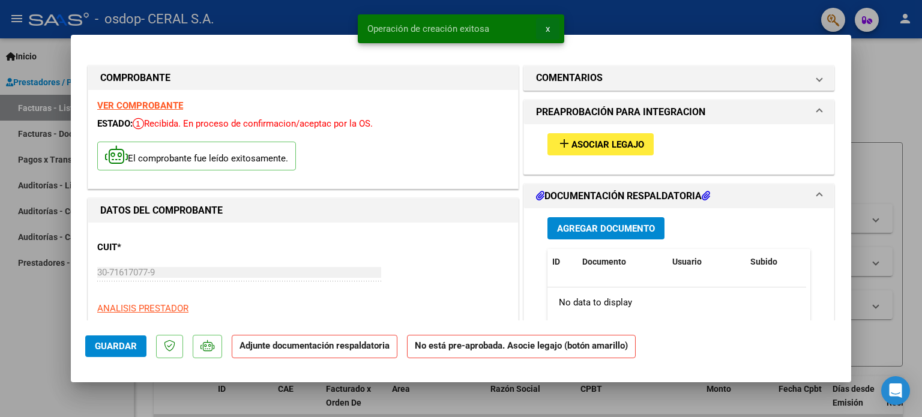
click at [551, 25] on button "x" at bounding box center [547, 29] width 23 height 22
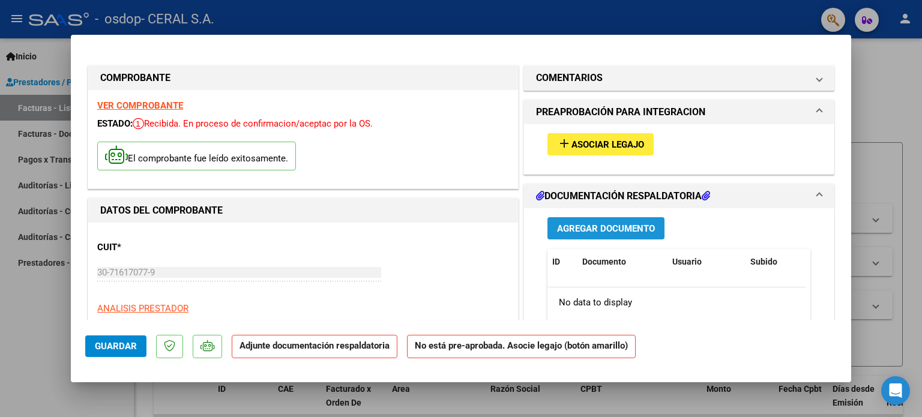
click at [606, 228] on span "Agregar Documento" at bounding box center [606, 228] width 98 height 11
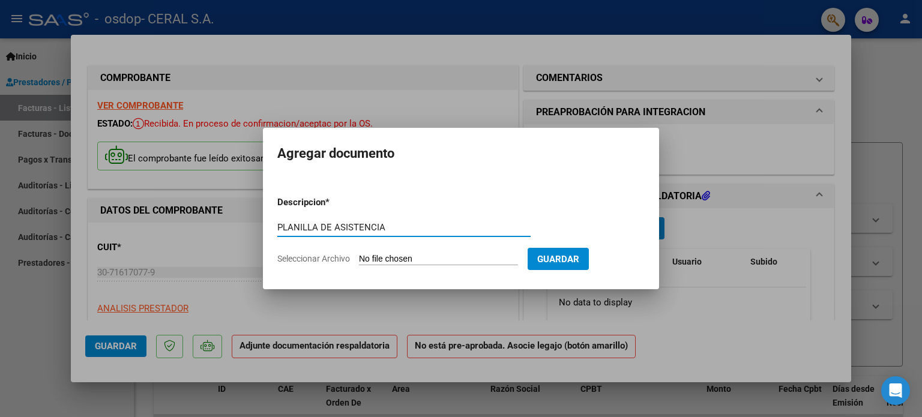
type input "PLANILLA DE ASISTENCIA"
click at [372, 258] on input "Seleccionar Archivo" at bounding box center [438, 259] width 159 height 11
type input "C:\fakepath\PA-[PERSON_NAME] 08-2025.pdf"
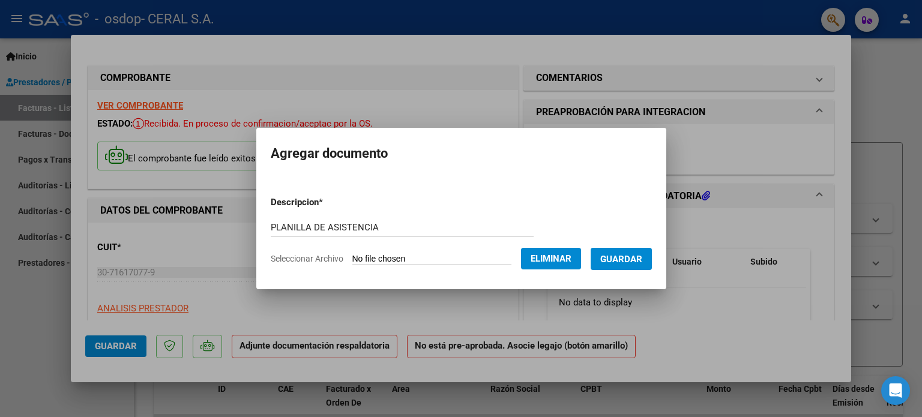
click at [634, 256] on span "Guardar" at bounding box center [621, 259] width 42 height 11
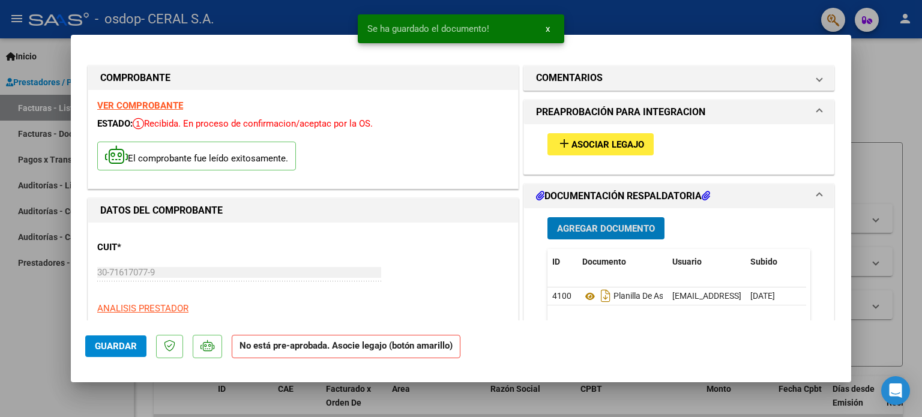
click at [594, 143] on span "Asociar Legajo" at bounding box center [607, 144] width 73 height 11
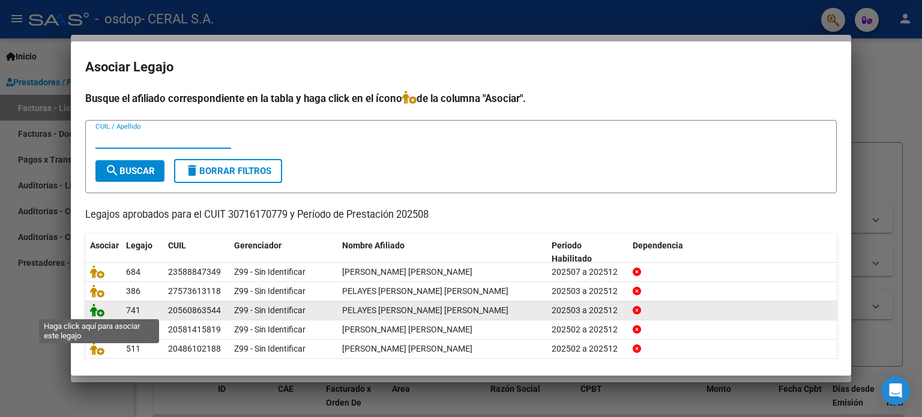
click at [100, 314] on icon at bounding box center [97, 310] width 14 height 13
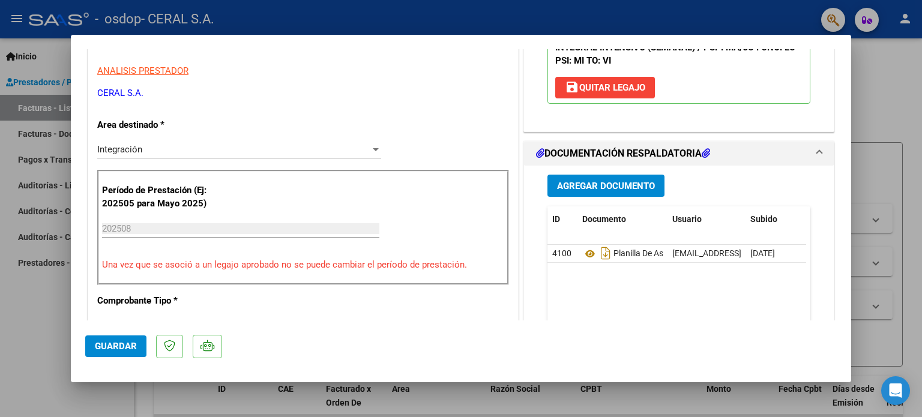
scroll to position [240, 0]
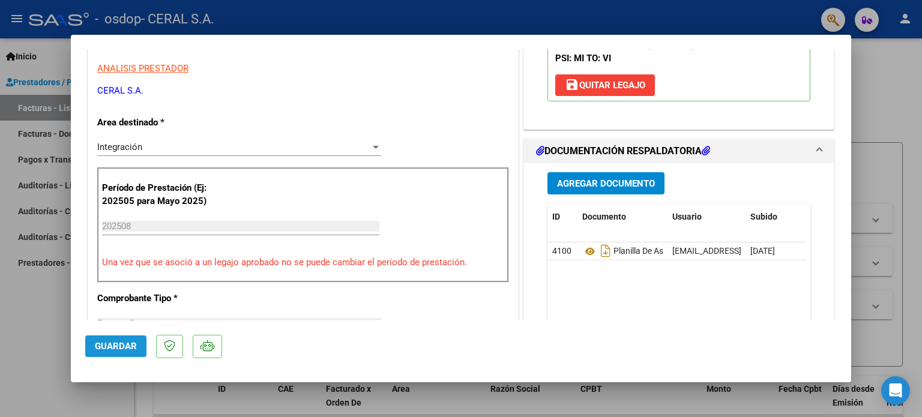
click at [104, 347] on span "Guardar" at bounding box center [116, 346] width 42 height 11
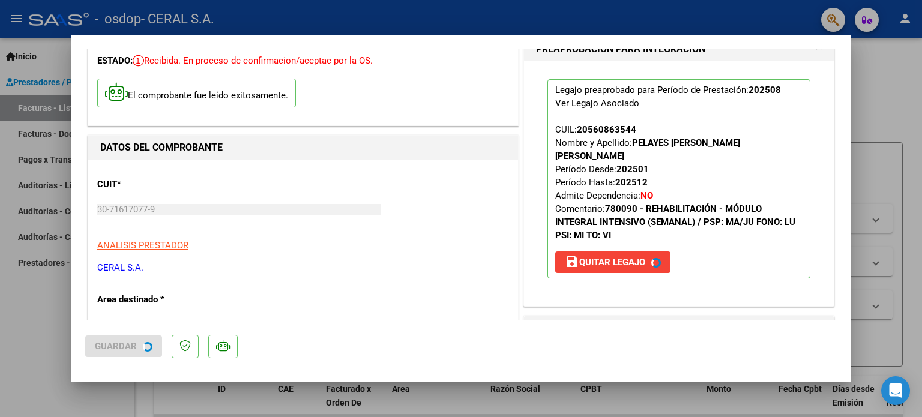
scroll to position [60, 0]
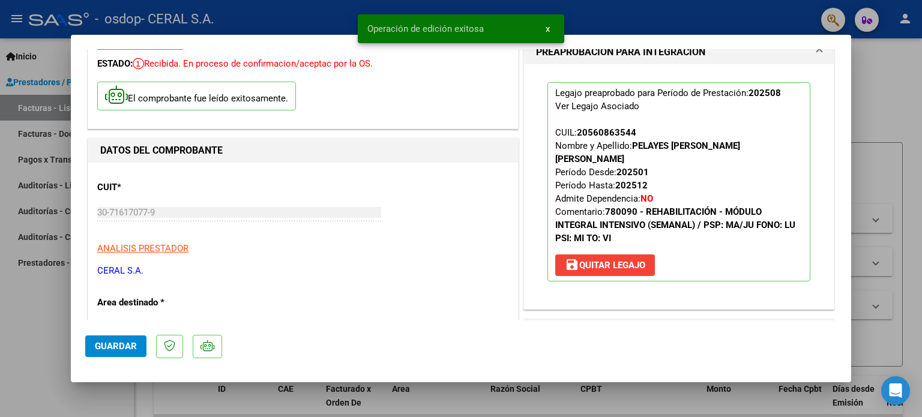
click at [550, 28] on button "x" at bounding box center [547, 29] width 23 height 22
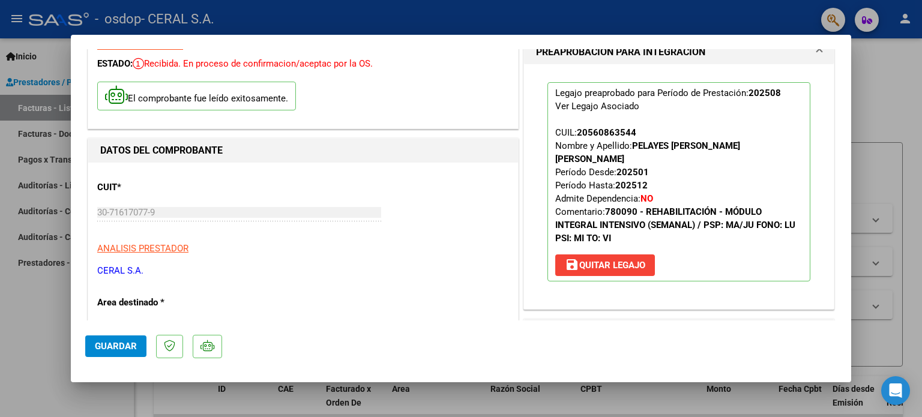
click at [884, 86] on div at bounding box center [461, 208] width 922 height 417
type input "$ 0,00"
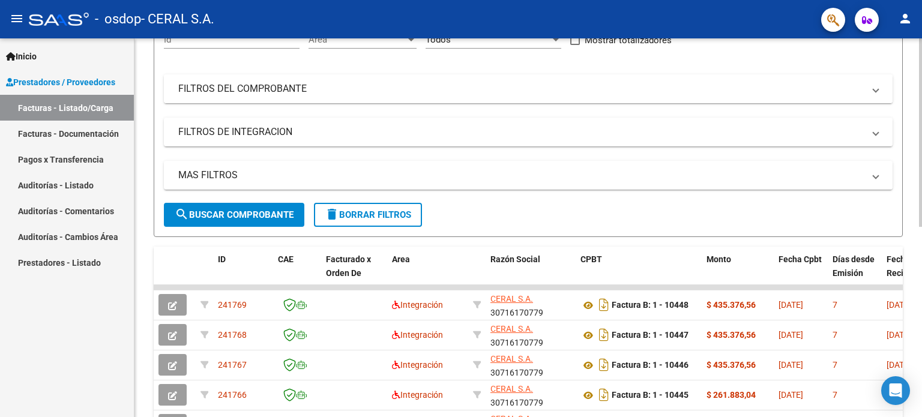
scroll to position [0, 0]
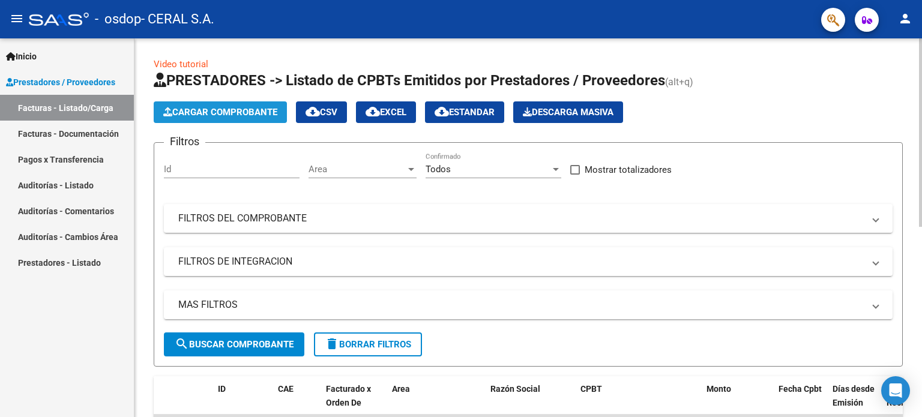
click at [240, 109] on span "Cargar Comprobante" at bounding box center [220, 112] width 114 height 11
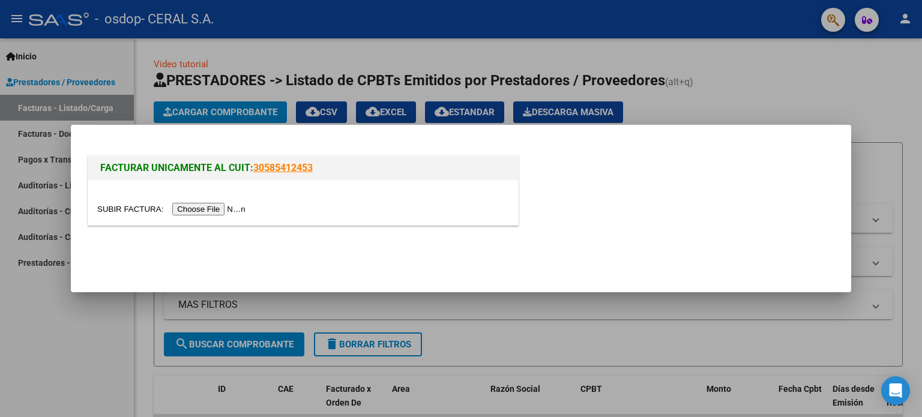
click at [212, 211] on input "file" at bounding box center [173, 209] width 152 height 13
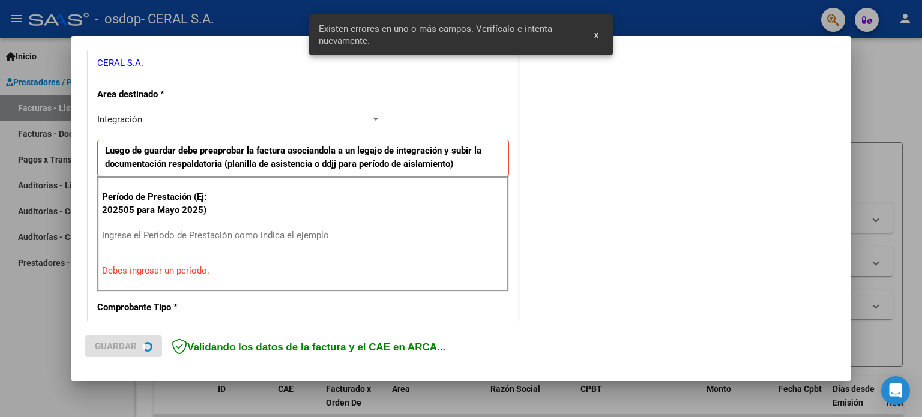
scroll to position [259, 0]
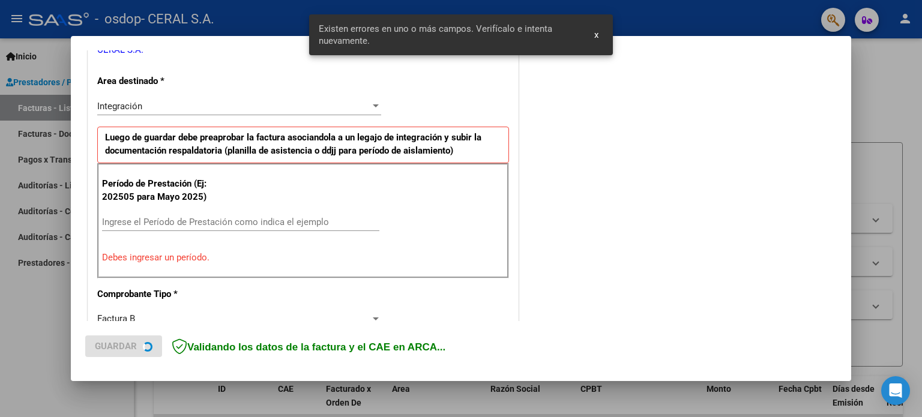
click at [598, 32] on span "x" at bounding box center [596, 34] width 4 height 11
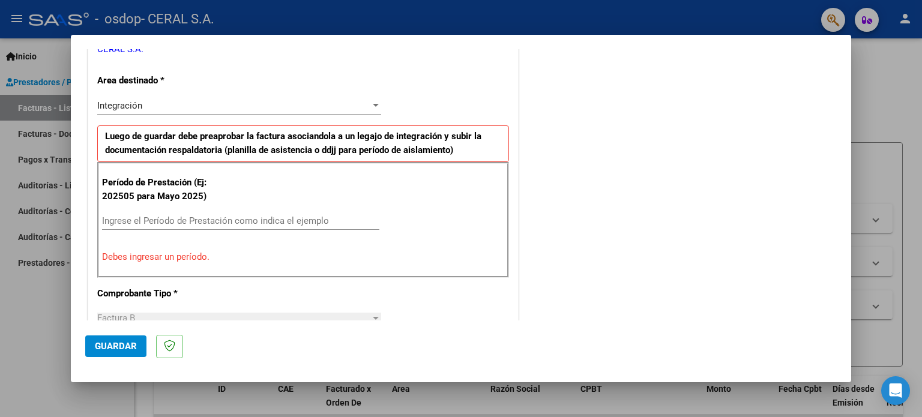
click at [190, 219] on input "Ingrese el Período de Prestación como indica el ejemplo" at bounding box center [240, 221] width 277 height 11
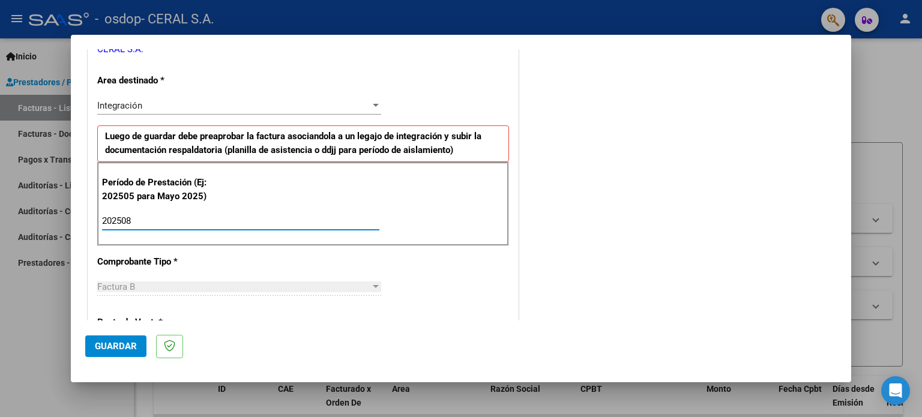
type input "202508"
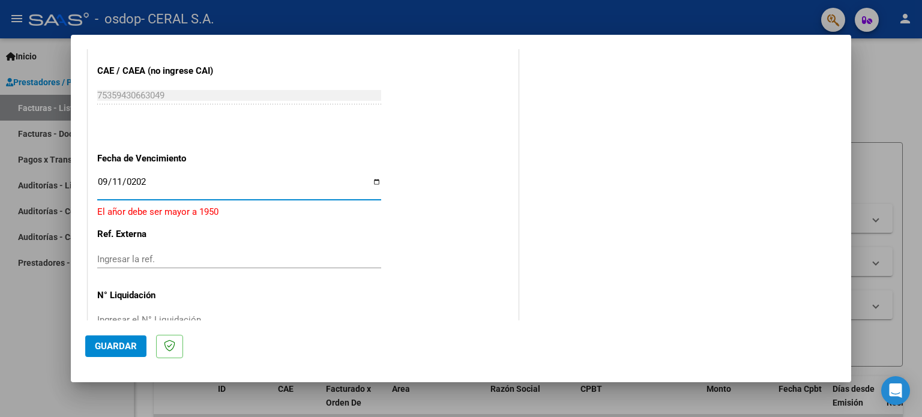
type input "[DATE]"
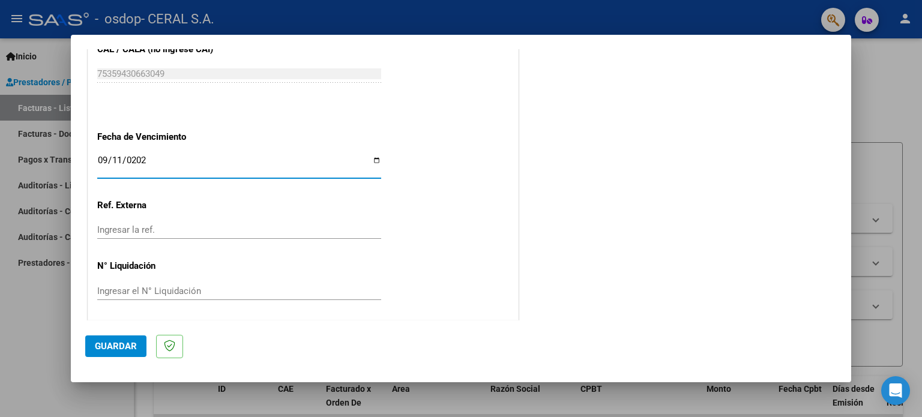
scroll to position [783, 0]
click at [113, 343] on span "Guardar" at bounding box center [116, 346] width 42 height 11
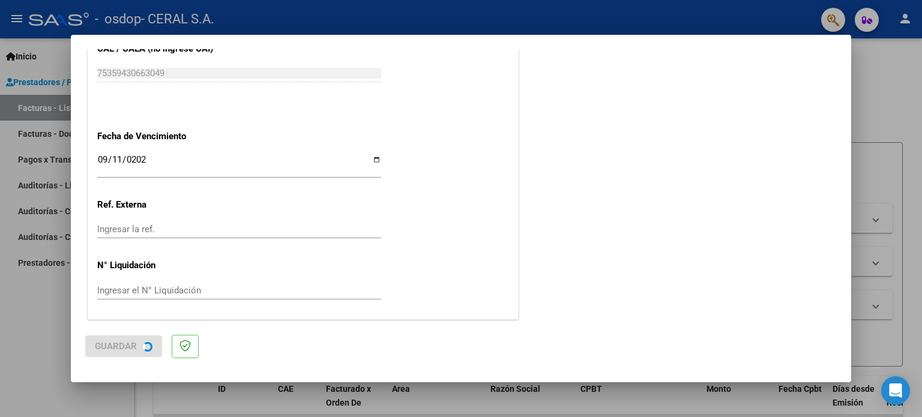
scroll to position [0, 0]
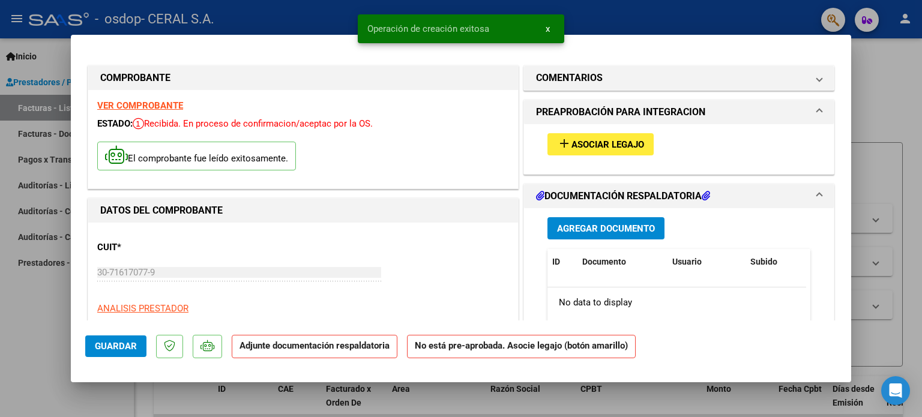
click at [618, 230] on span "Agregar Documento" at bounding box center [606, 228] width 98 height 11
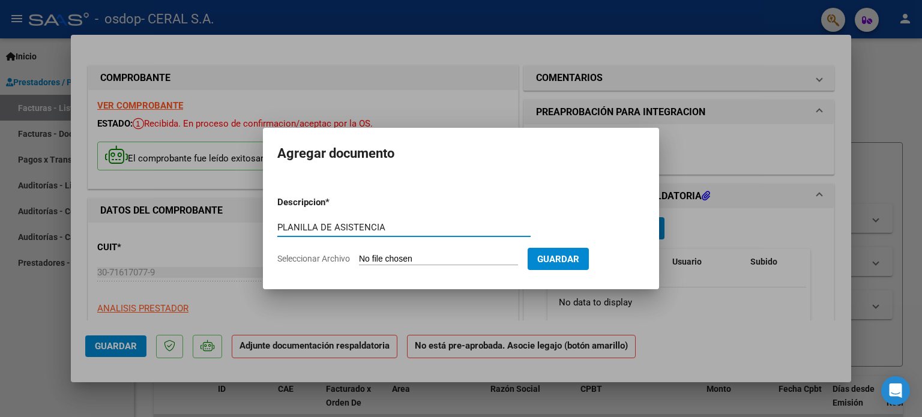
type input "PLANILLA DE ASISTENCIA"
click at [400, 252] on form "Descripcion * PLANILLA DE ASISTENCIA Escriba aquí una descripcion Seleccionar A…" at bounding box center [460, 231] width 367 height 88
click at [400, 258] on input "Seleccionar Archivo" at bounding box center [438, 259] width 159 height 11
type input "C:\fakepath\PA-[PERSON_NAME] 08-2025.pdf"
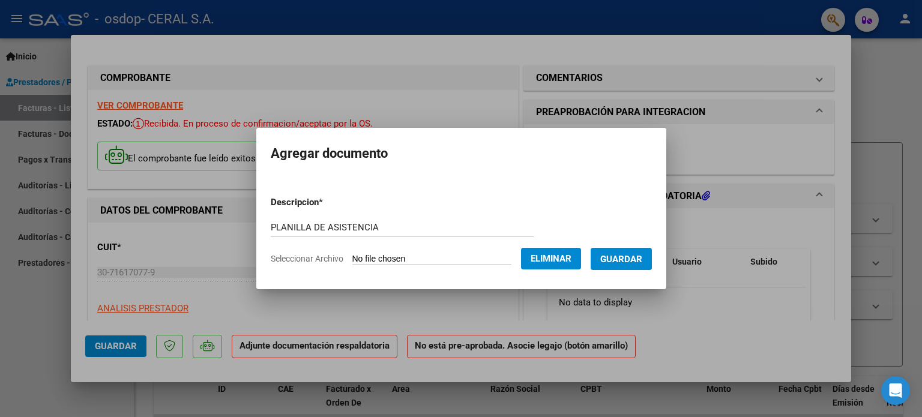
click at [632, 259] on span "Guardar" at bounding box center [621, 259] width 42 height 11
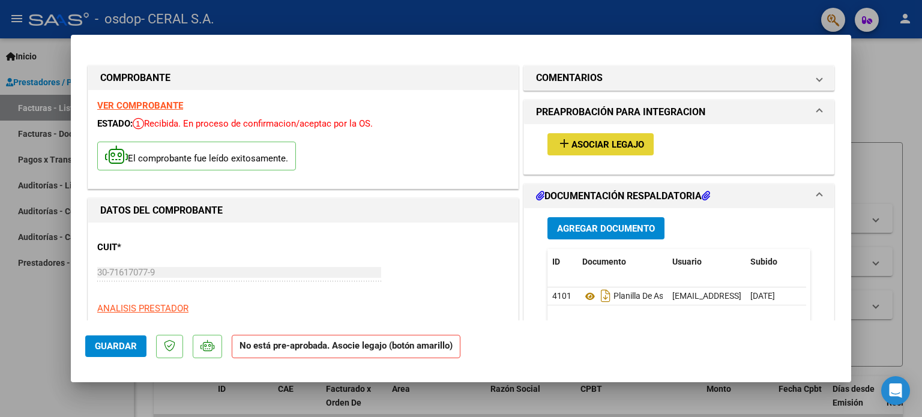
click at [612, 143] on span "Asociar Legajo" at bounding box center [607, 144] width 73 height 11
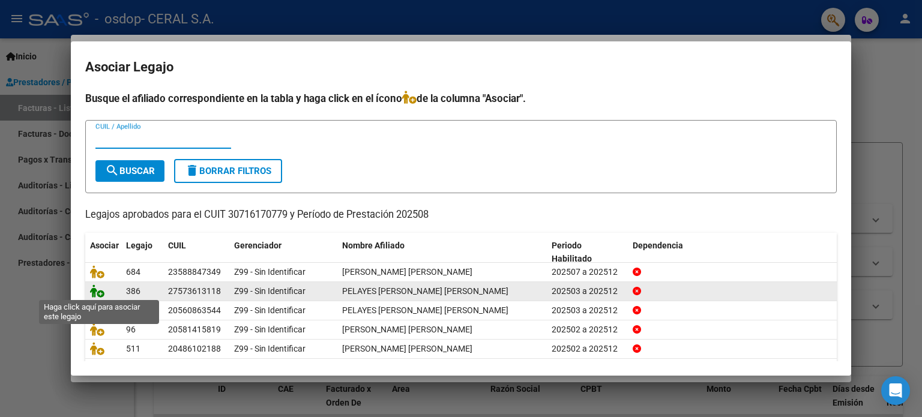
click at [98, 294] on icon at bounding box center [97, 291] width 14 height 13
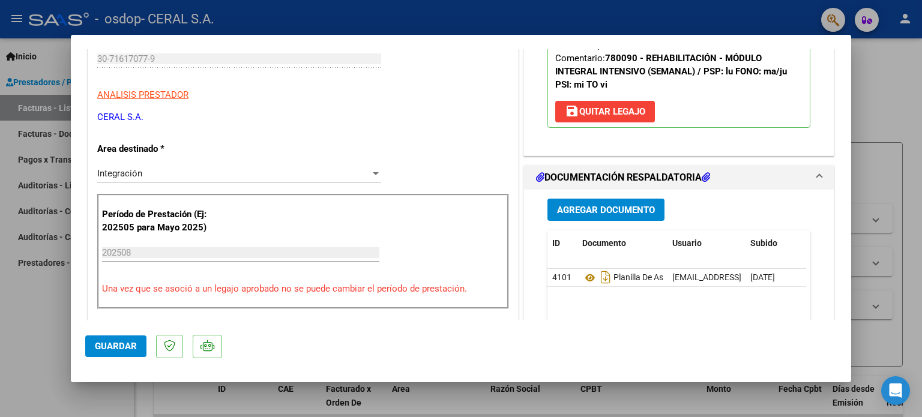
scroll to position [300, 0]
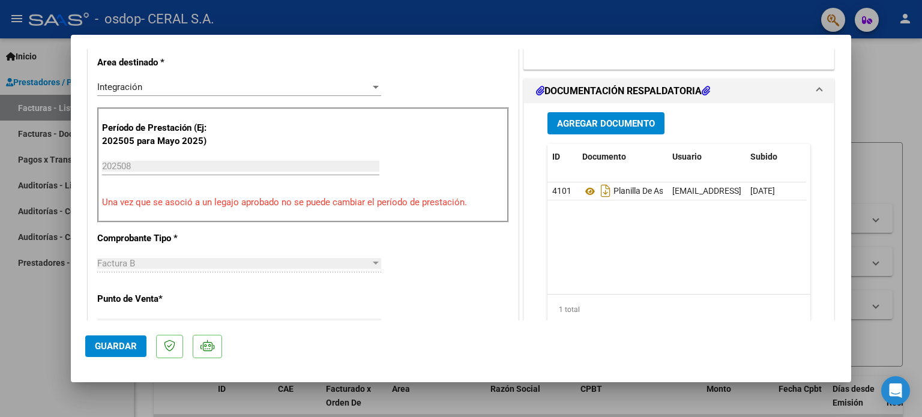
click at [115, 342] on span "Guardar" at bounding box center [116, 346] width 42 height 11
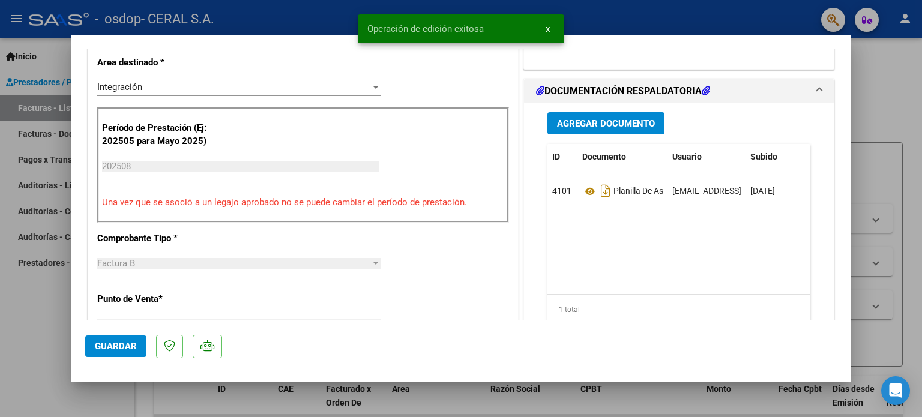
click at [548, 26] on span "x" at bounding box center [548, 28] width 4 height 11
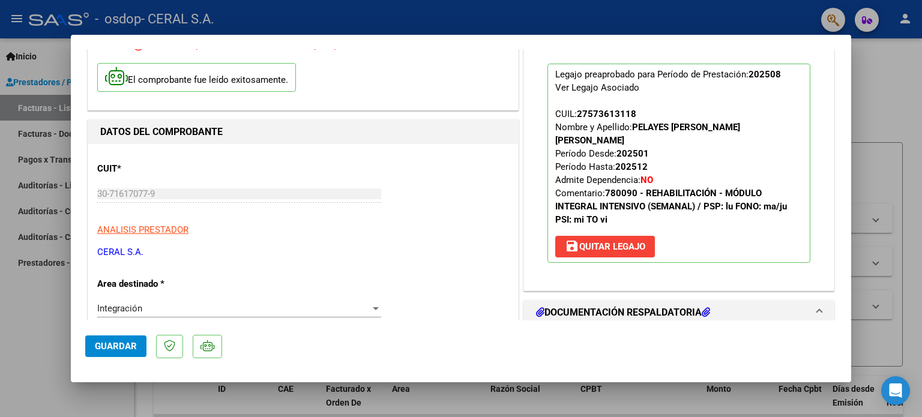
scroll to position [60, 0]
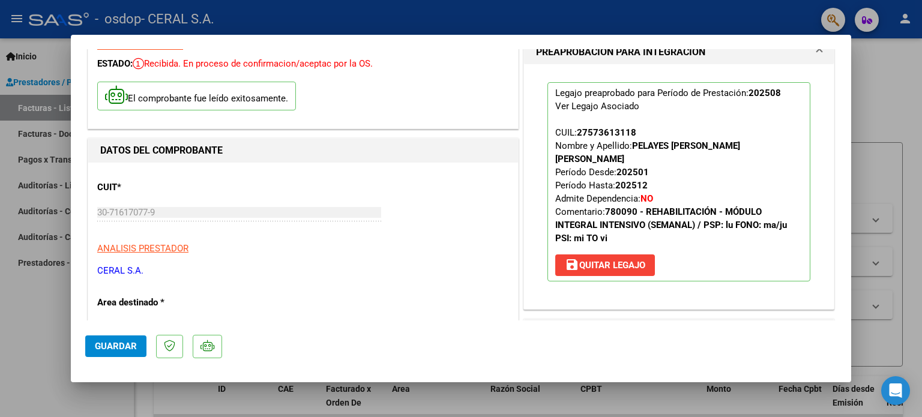
click at [873, 142] on div at bounding box center [461, 208] width 922 height 417
type input "$ 0,00"
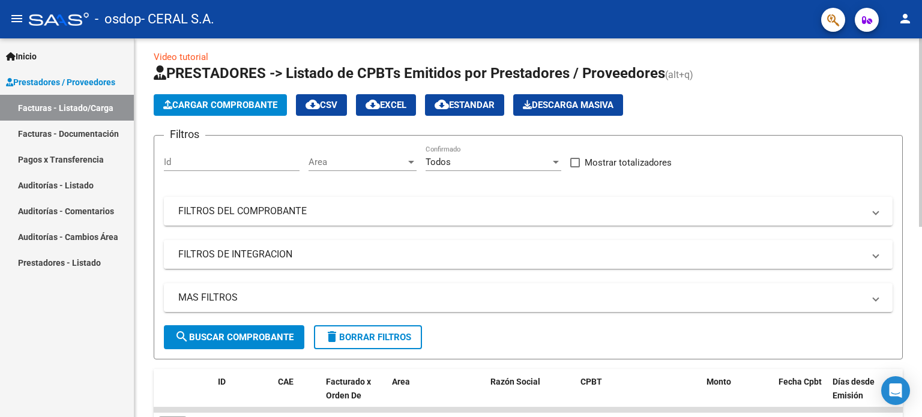
scroll to position [0, 0]
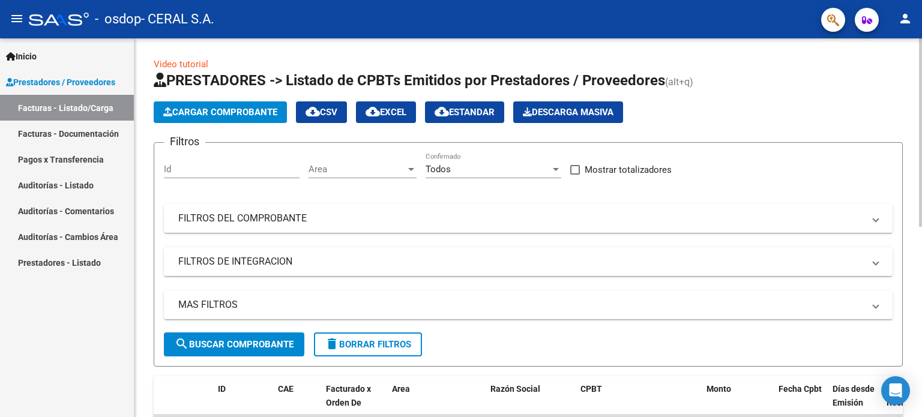
click at [226, 112] on span "Cargar Comprobante" at bounding box center [220, 112] width 114 height 11
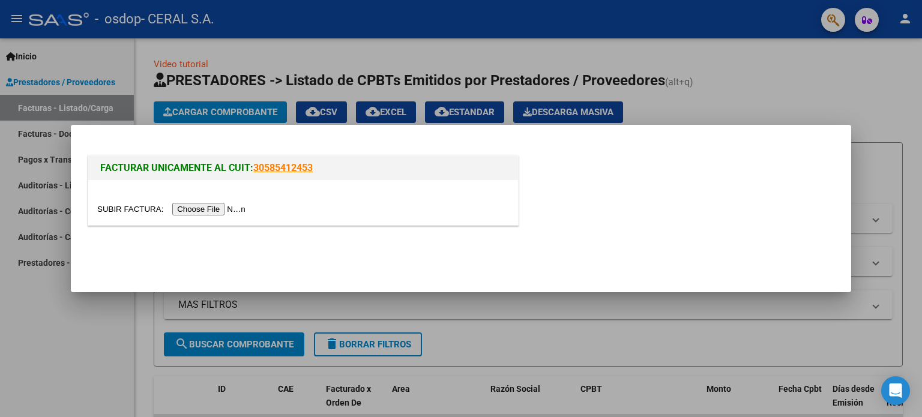
click at [219, 209] on input "file" at bounding box center [173, 209] width 152 height 13
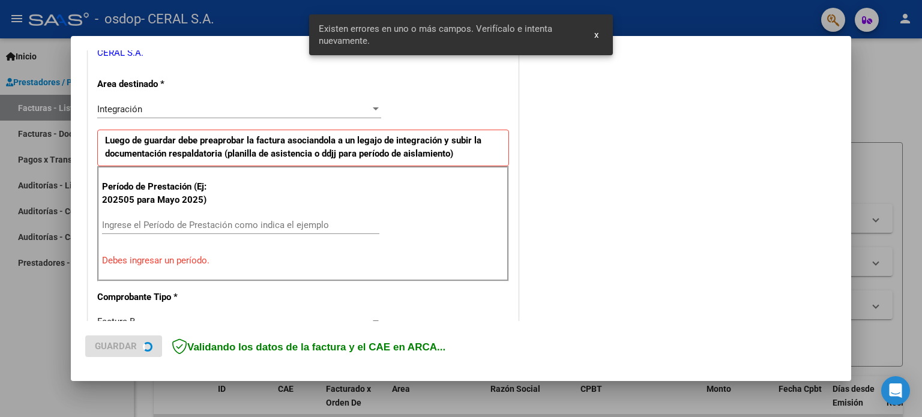
scroll to position [259, 0]
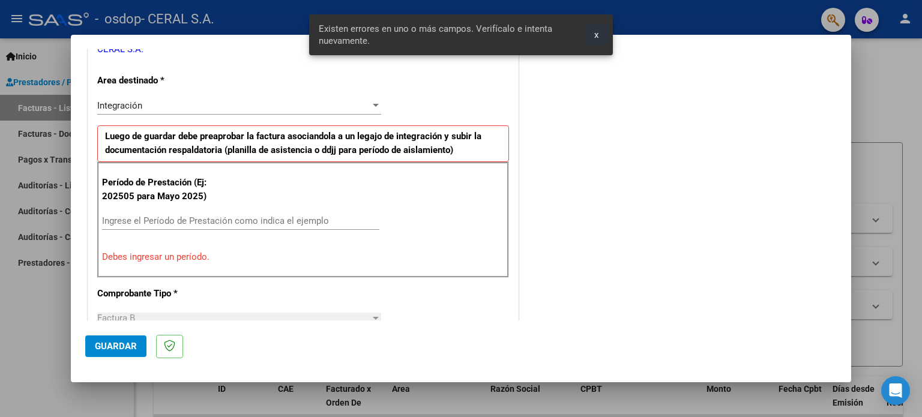
click at [602, 37] on button "x" at bounding box center [596, 35] width 23 height 22
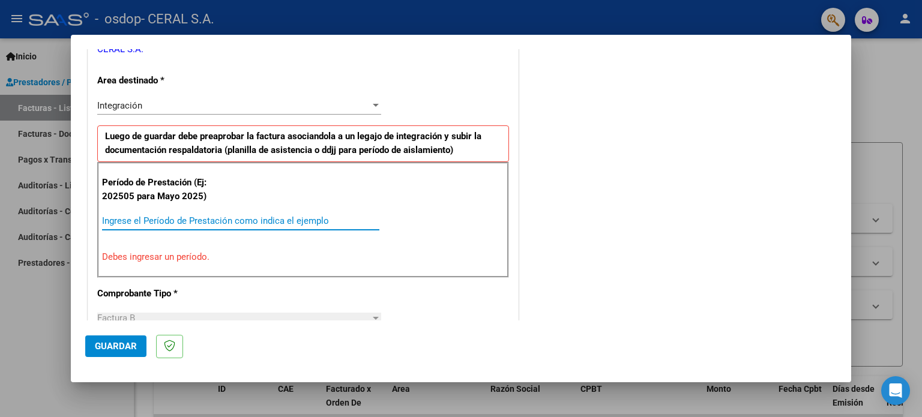
click at [189, 222] on input "Ingrese el Período de Prestación como indica el ejemplo" at bounding box center [240, 221] width 277 height 11
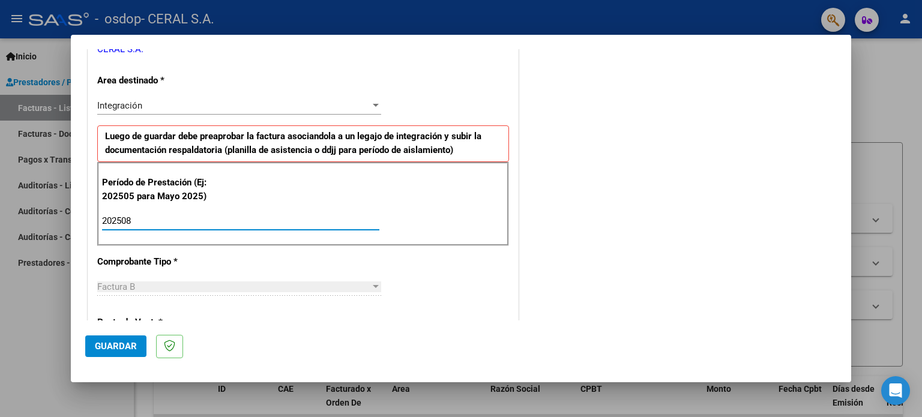
type input "202508"
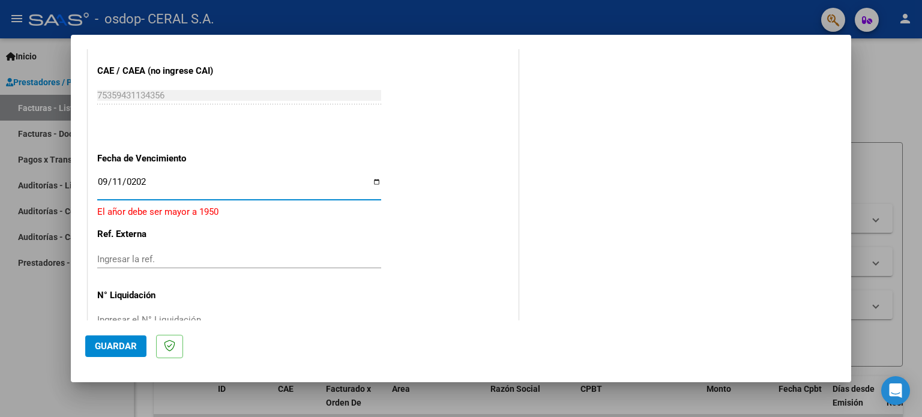
type input "[DATE]"
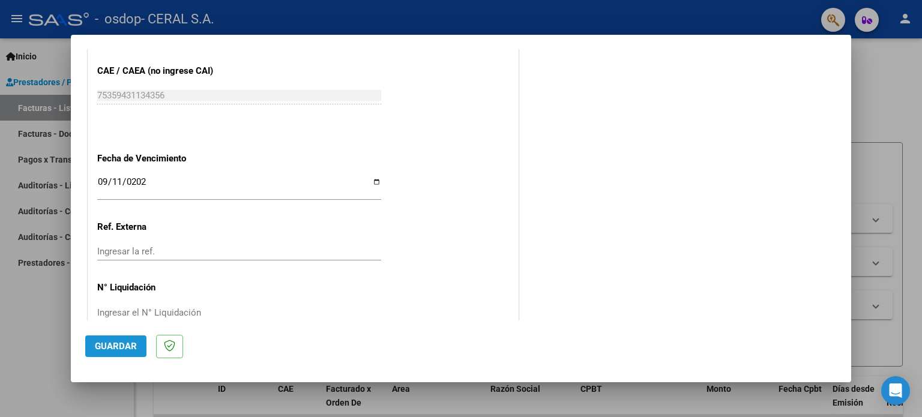
click at [115, 340] on button "Guardar" at bounding box center [115, 347] width 61 height 22
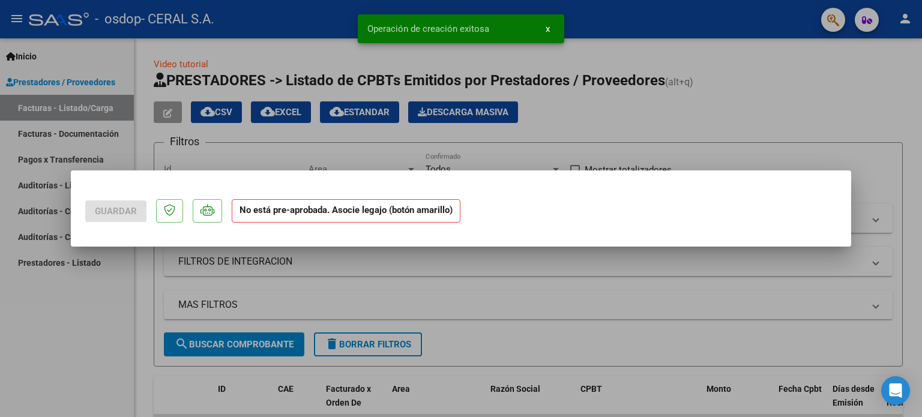
scroll to position [0, 0]
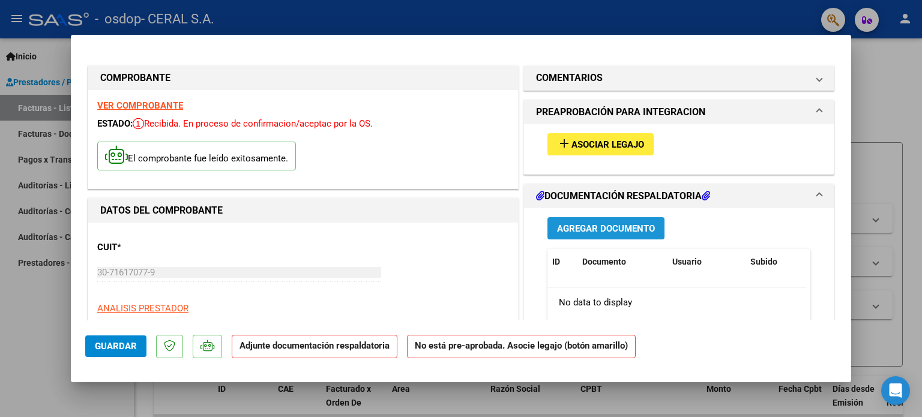
click at [613, 231] on span "Agregar Documento" at bounding box center [606, 228] width 98 height 11
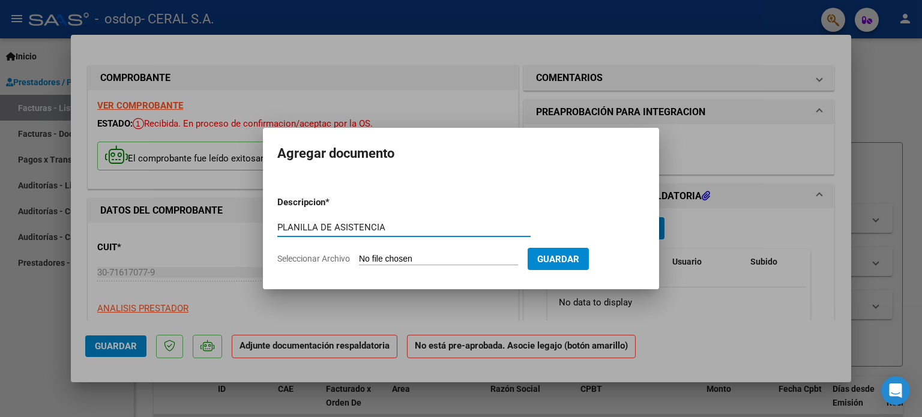
type input "PLANILLA DE ASISTENCIA"
click at [379, 255] on input "Seleccionar Archivo" at bounding box center [438, 259] width 159 height 11
type input "C:\fakepath\PA-WOHLFART GHALIB- 08-2025.pdf"
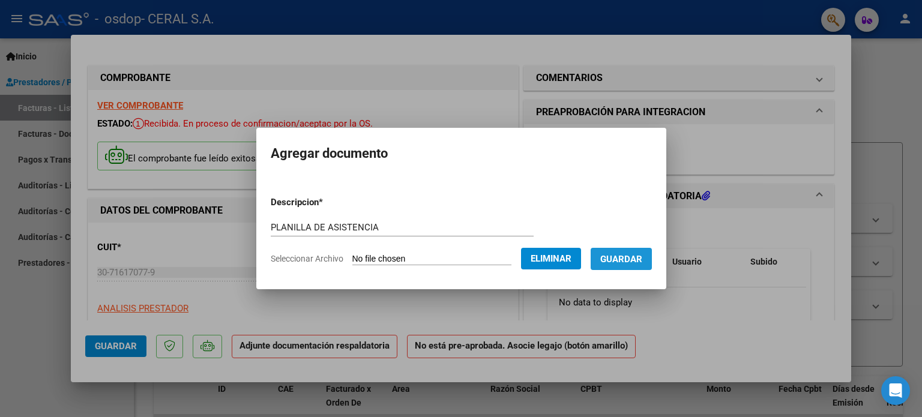
click at [642, 259] on span "Guardar" at bounding box center [621, 259] width 42 height 11
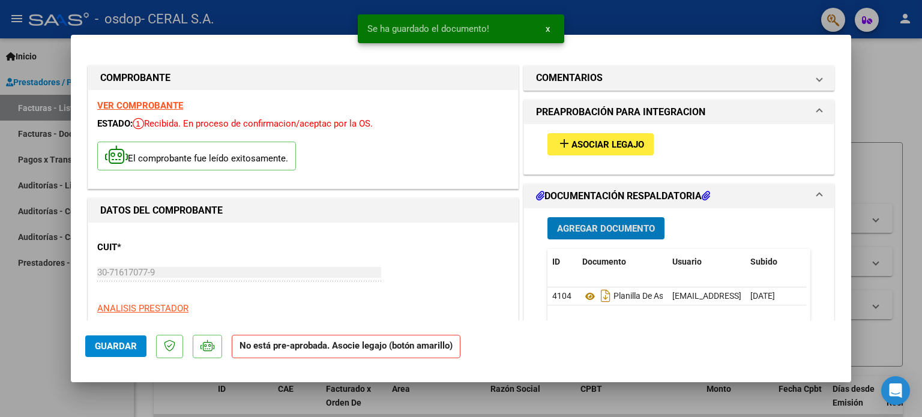
click at [580, 141] on span "Asociar Legajo" at bounding box center [607, 144] width 73 height 11
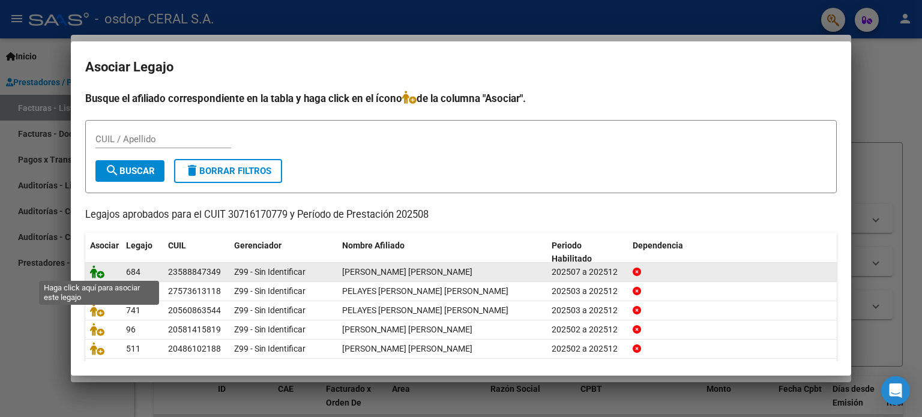
click at [102, 274] on icon at bounding box center [97, 271] width 14 height 13
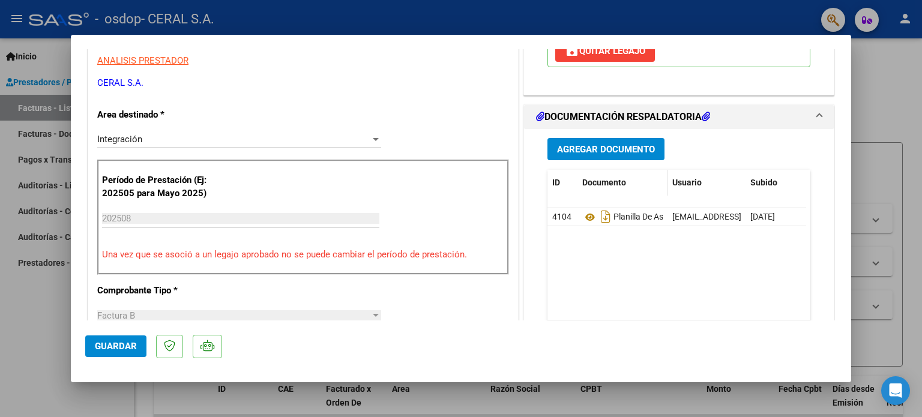
scroll to position [360, 0]
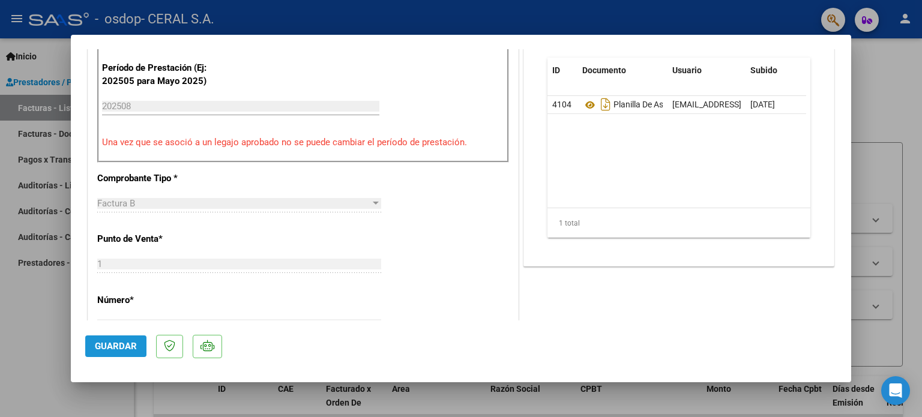
click at [108, 344] on span "Guardar" at bounding box center [116, 346] width 42 height 11
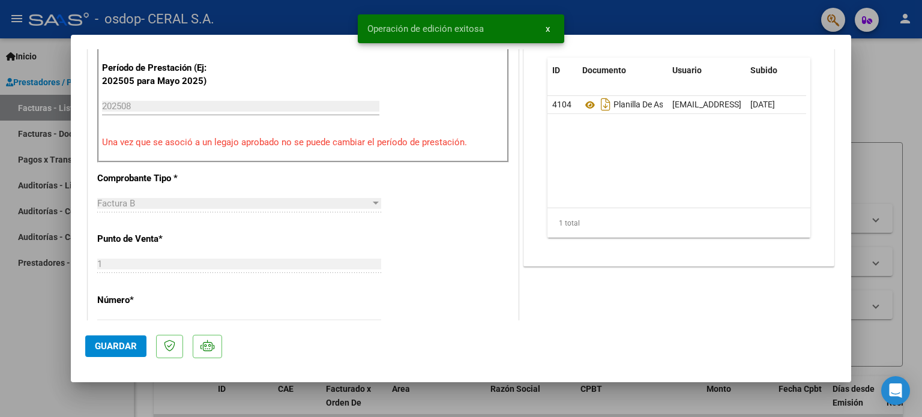
click at [549, 29] on span "x" at bounding box center [548, 28] width 4 height 11
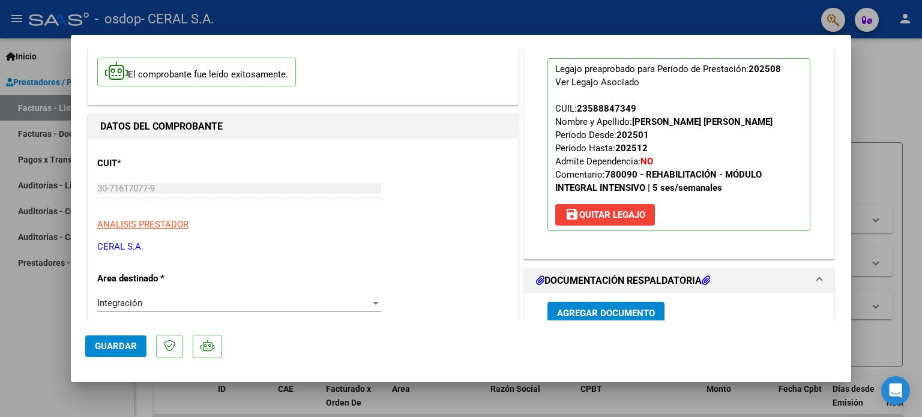
scroll to position [0, 0]
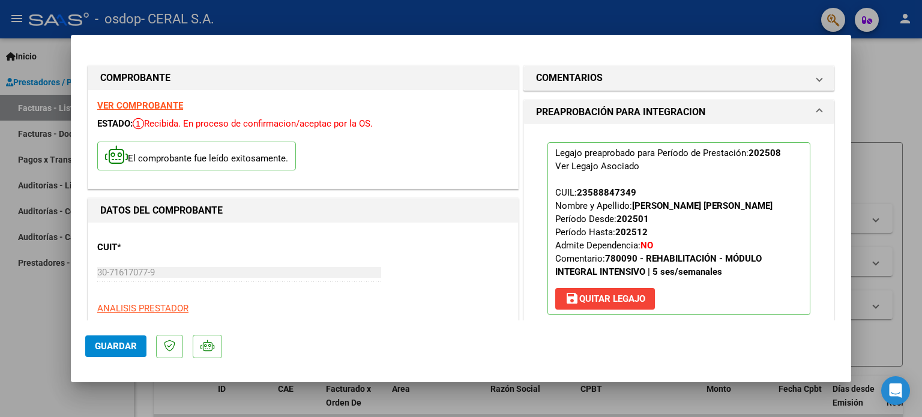
click at [109, 345] on span "Guardar" at bounding box center [116, 346] width 42 height 11
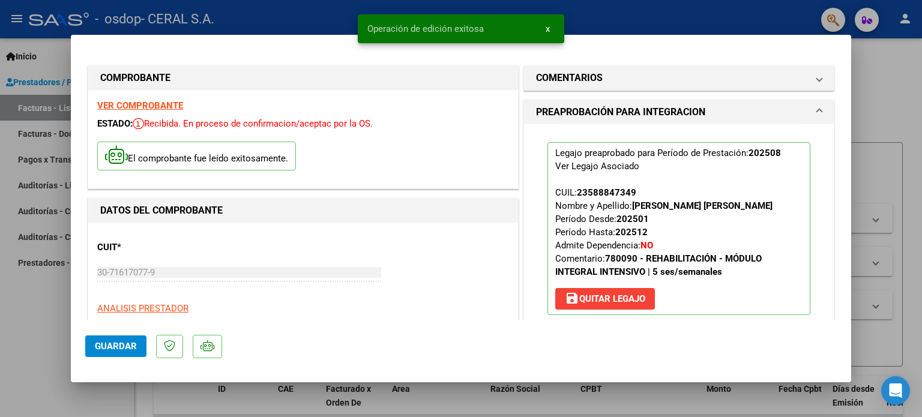
click at [550, 31] on button "x" at bounding box center [547, 29] width 23 height 22
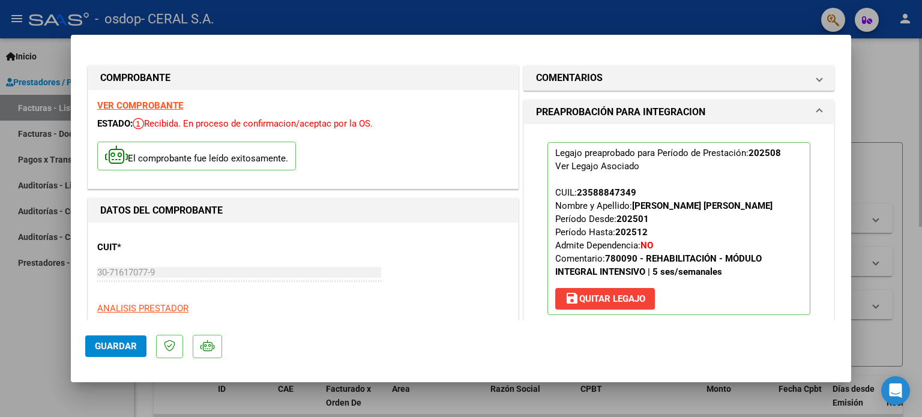
click at [876, 163] on div at bounding box center [461, 208] width 922 height 417
type input "$ 0,00"
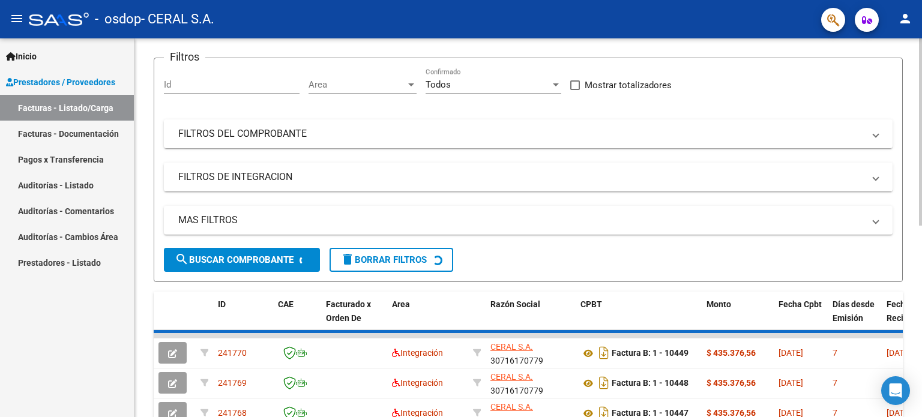
scroll to position [360, 0]
